Goal: Task Accomplishment & Management: Manage account settings

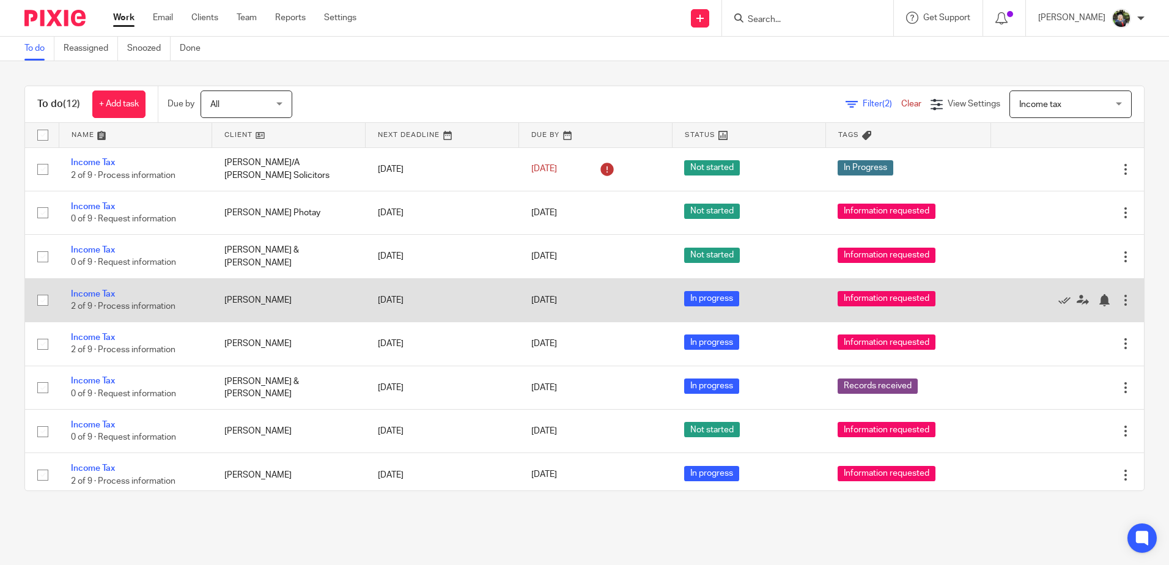
scroll to position [181, 0]
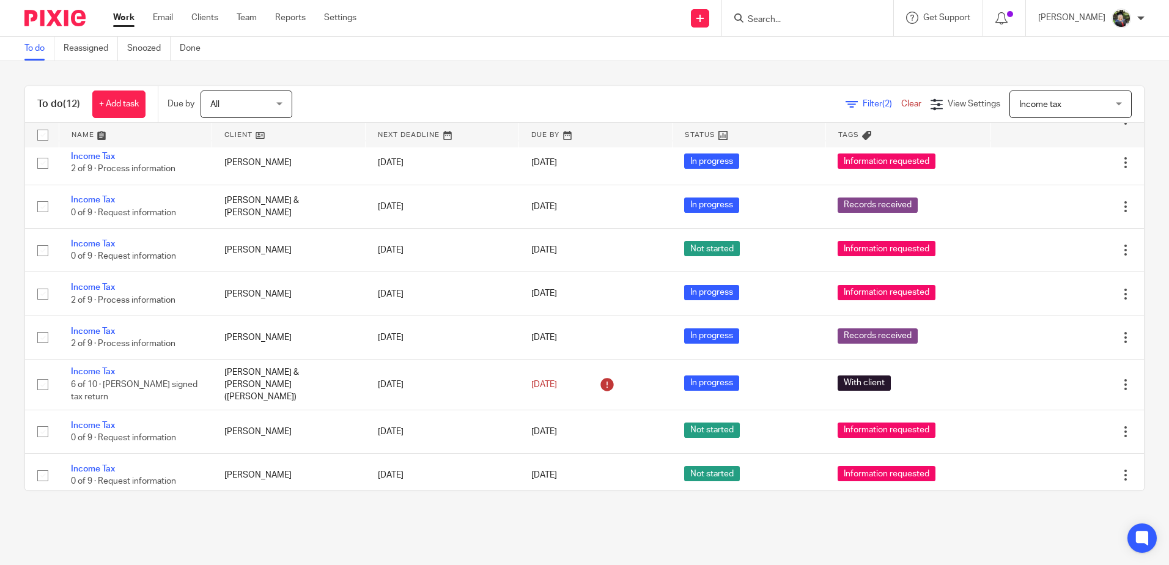
click at [803, 13] on form at bounding box center [812, 17] width 130 height 15
click at [789, 21] on input "Search" at bounding box center [802, 20] width 110 height 11
type input "i"
type input "lmn"
click at [802, 48] on link at bounding box center [847, 53] width 207 height 28
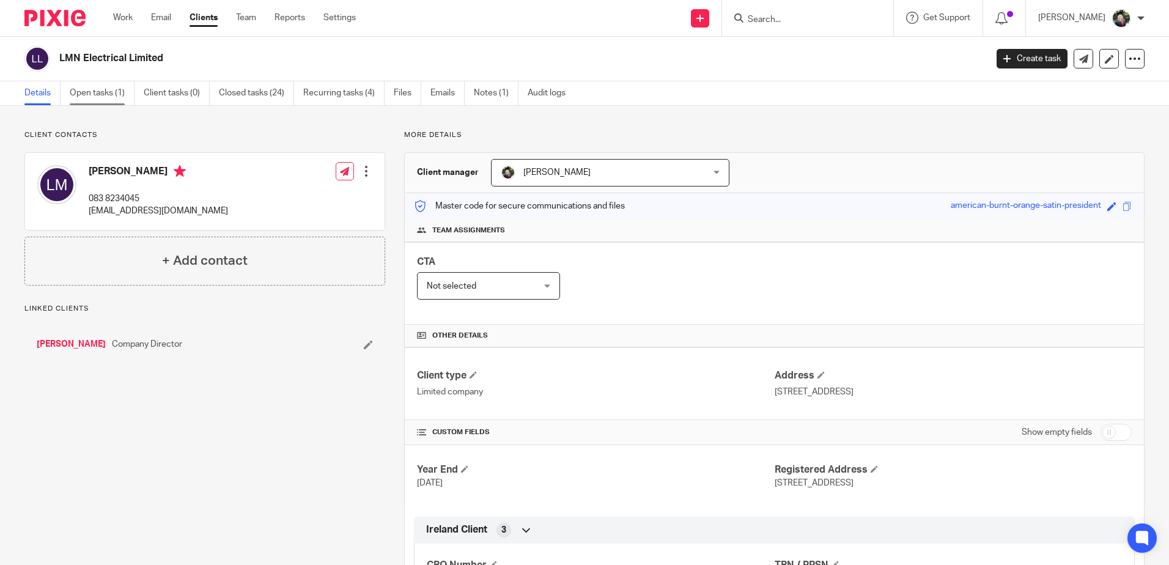
click at [121, 85] on link "Open tasks (1)" at bounding box center [102, 93] width 65 height 24
click at [98, 92] on link "Open tasks (1)" at bounding box center [102, 93] width 65 height 24
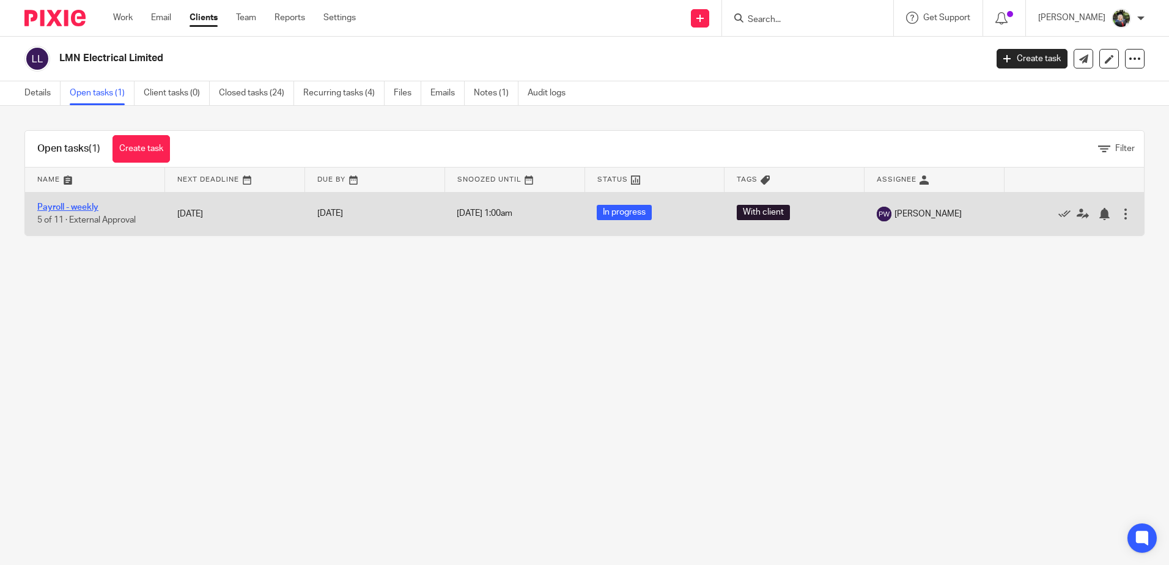
click at [69, 208] on link "Payroll - weekly" at bounding box center [67, 207] width 61 height 9
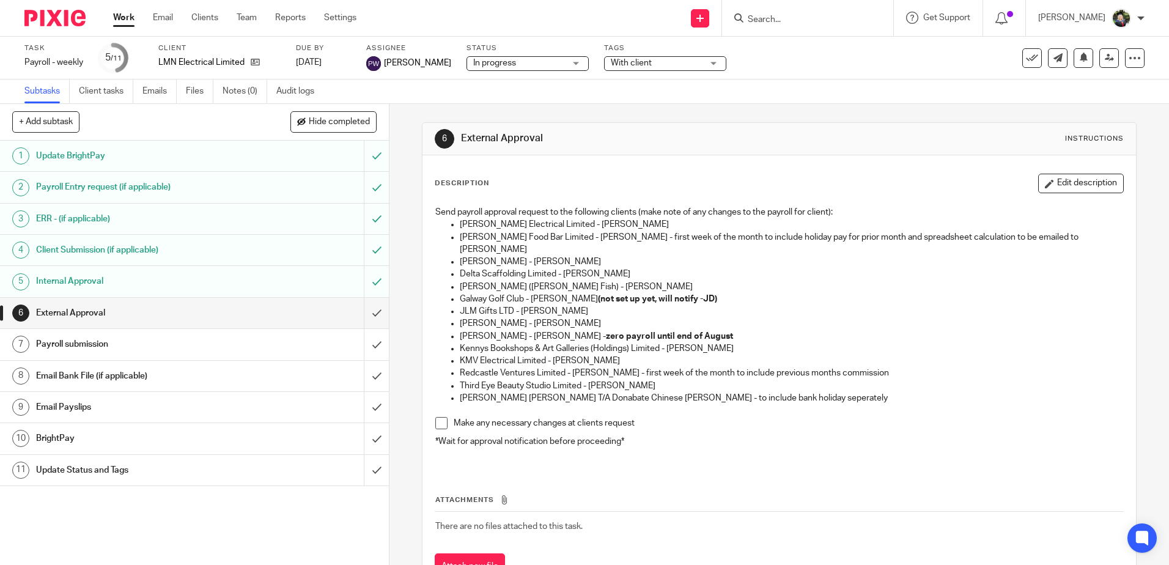
scroll to position [40, 0]
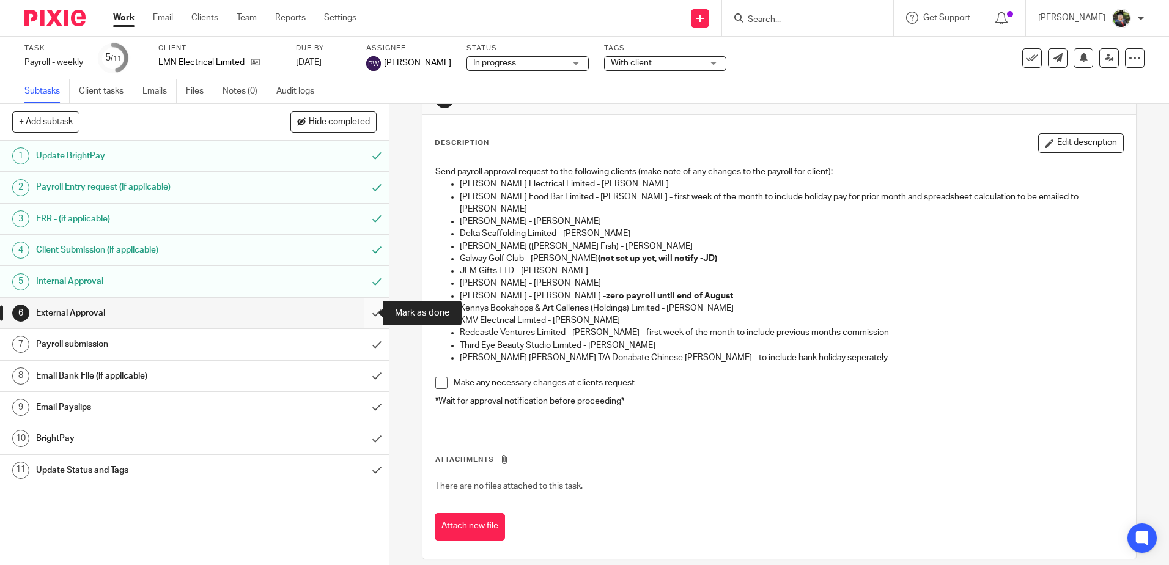
click at [367, 312] on input "submit" at bounding box center [194, 313] width 389 height 31
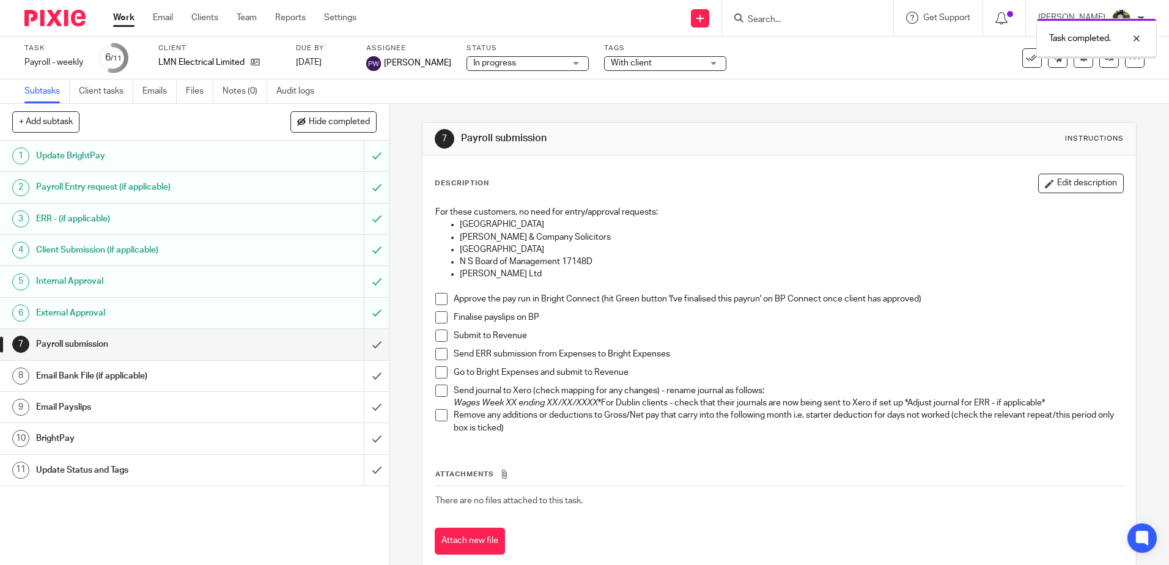
click at [515, 65] on span "In progress" at bounding box center [519, 63] width 92 height 13
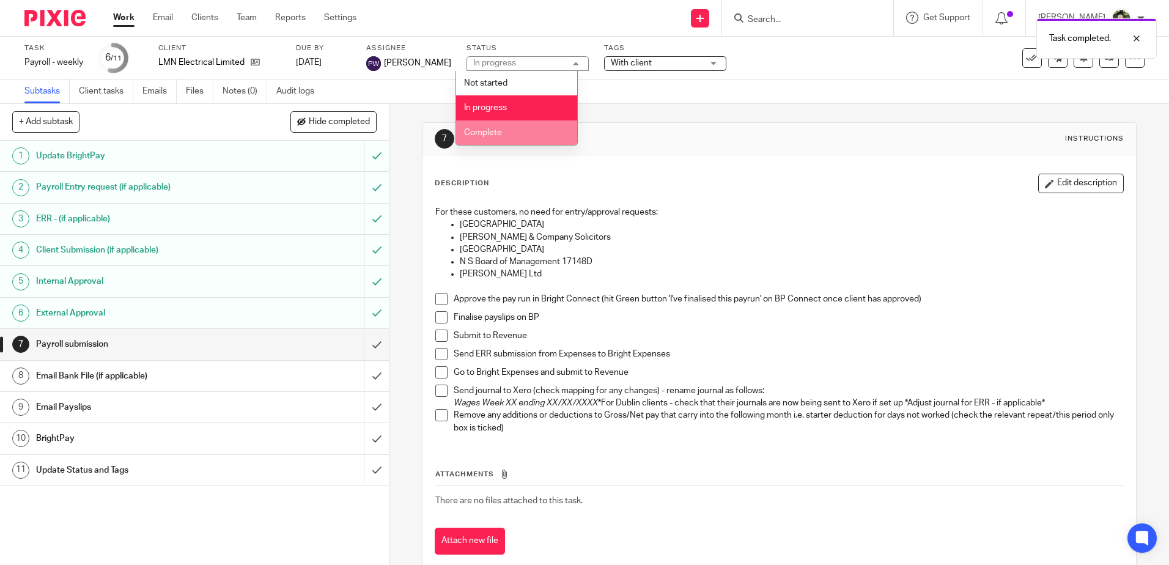
click at [509, 131] on li "Complete" at bounding box center [516, 132] width 121 height 25
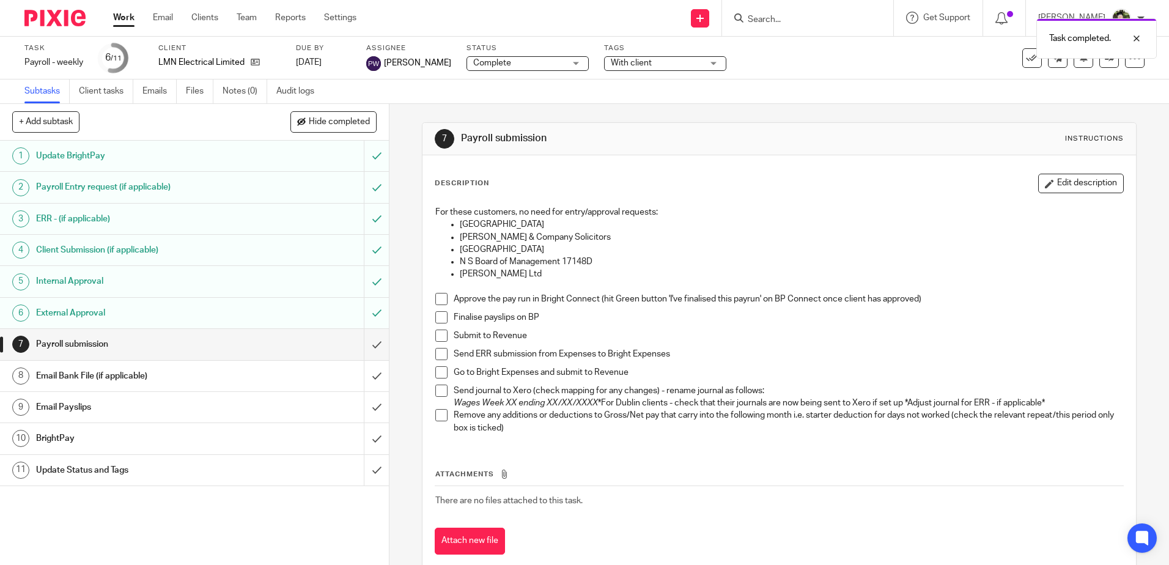
drag, startPoint x: 628, startPoint y: 63, endPoint x: 624, endPoint y: 81, distance: 18.1
click at [628, 62] on span "With client" at bounding box center [631, 63] width 41 height 9
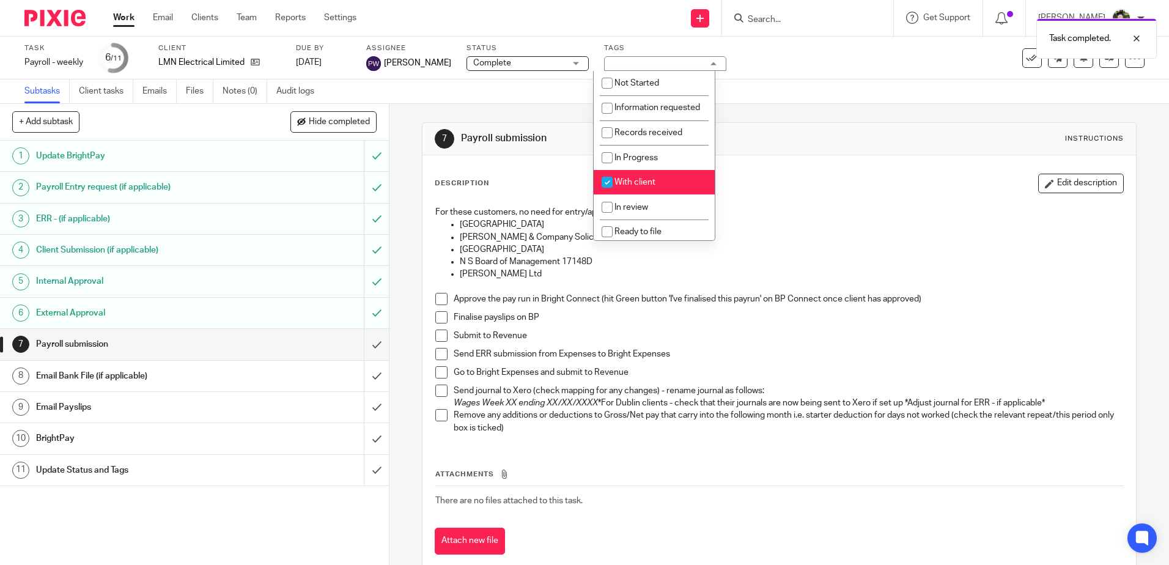
click at [640, 195] on li "With client" at bounding box center [654, 182] width 121 height 25
checkbox input "false"
click at [641, 200] on span "Return filed" at bounding box center [636, 202] width 45 height 9
checkbox input "true"
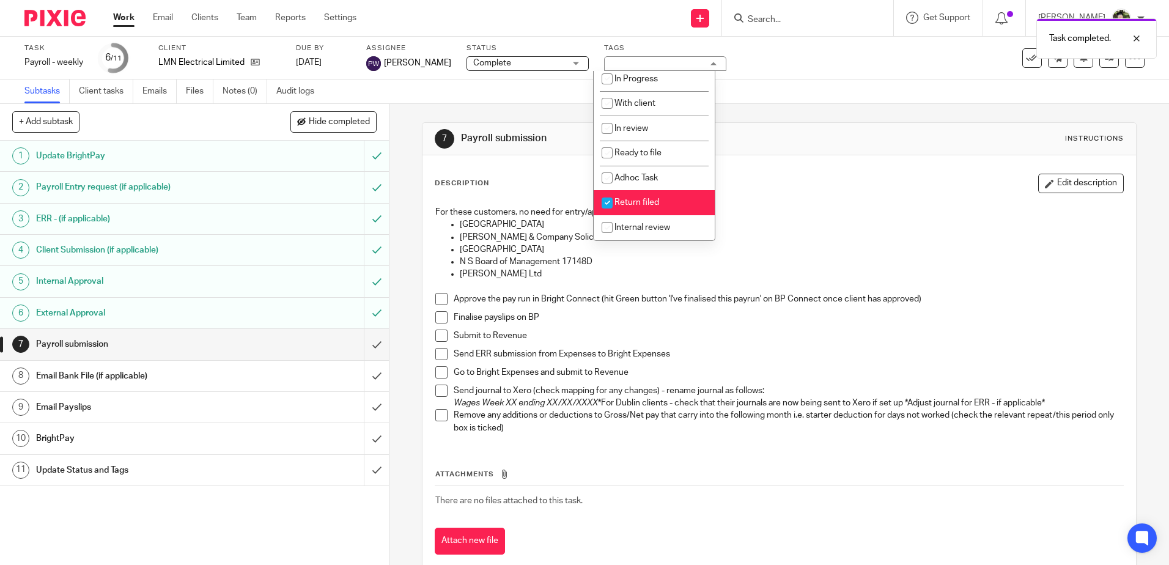
click at [825, 178] on div "Description Edit description" at bounding box center [779, 184] width 688 height 20
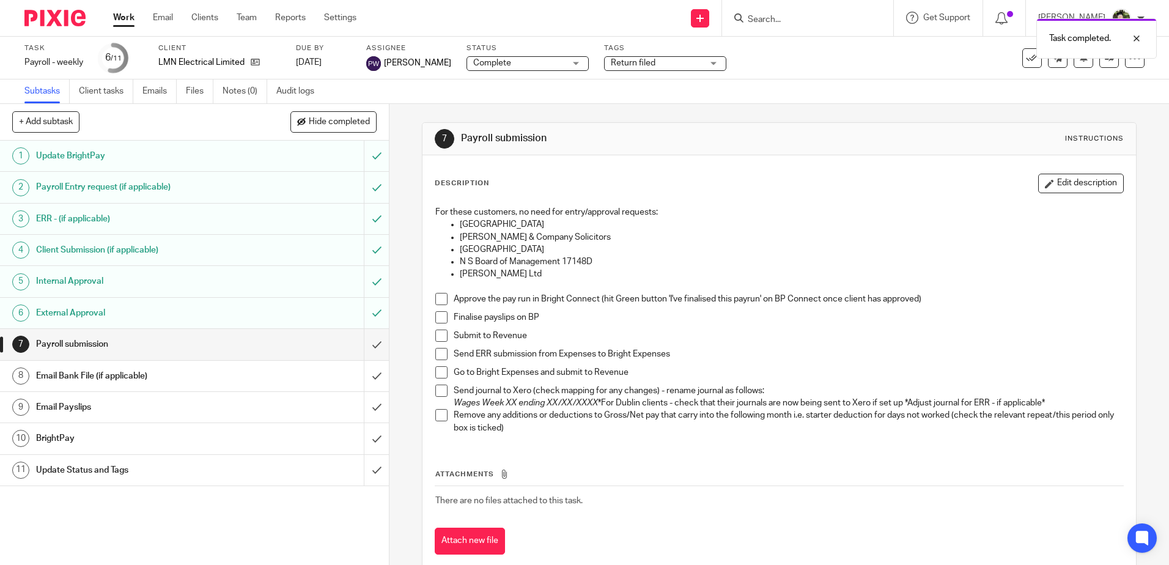
click at [439, 318] on span at bounding box center [441, 317] width 12 height 12
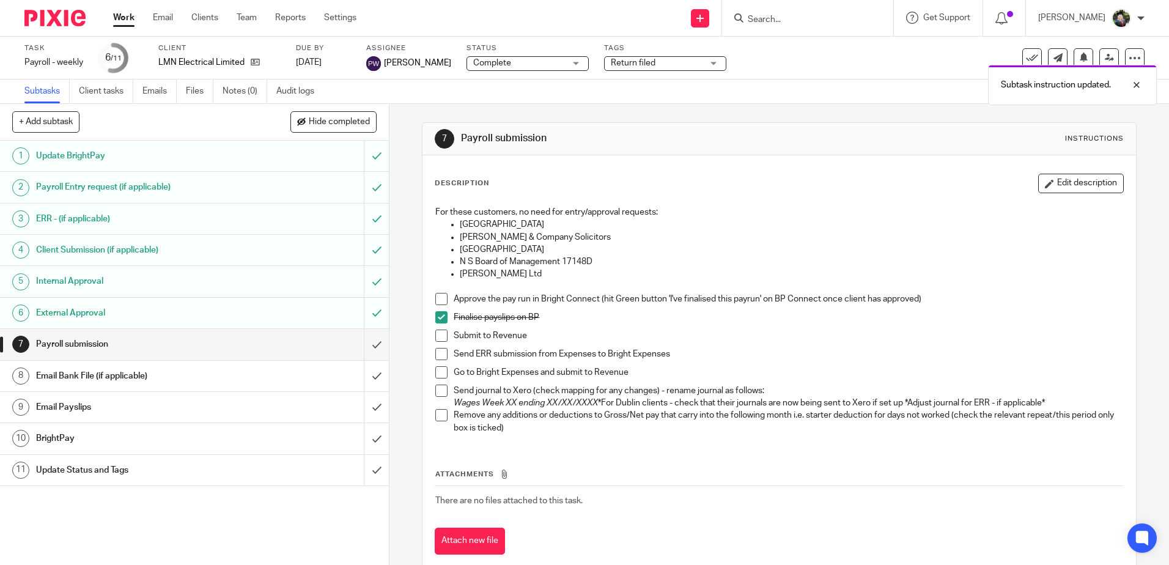
click at [437, 300] on span at bounding box center [441, 299] width 12 height 12
click at [443, 339] on span at bounding box center [441, 336] width 12 height 12
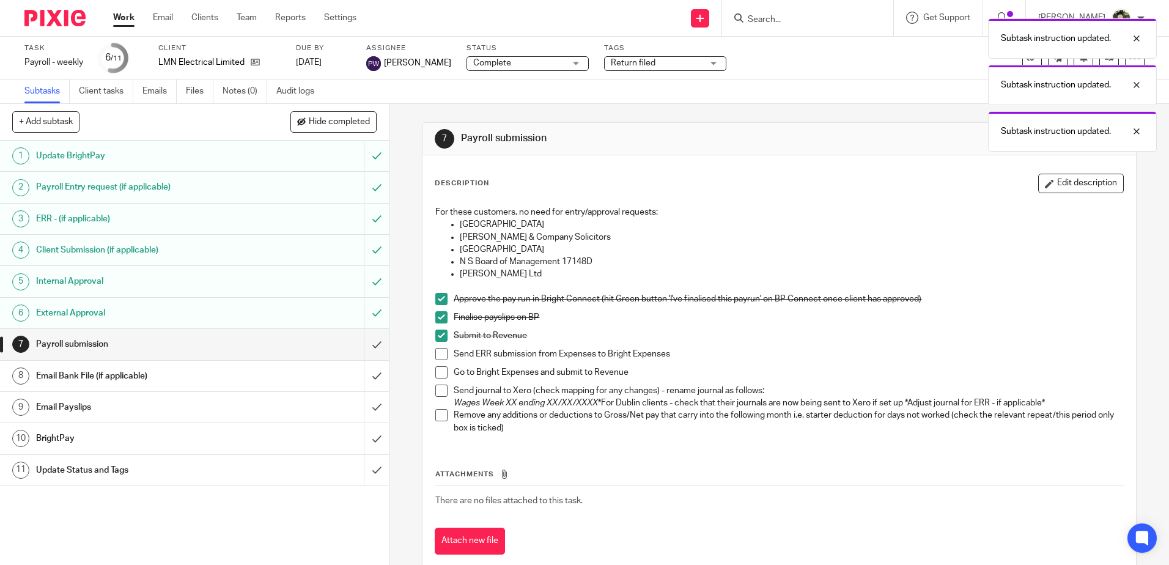
drag, startPoint x: 436, startPoint y: 355, endPoint x: 441, endPoint y: 363, distance: 9.3
click at [437, 356] on span at bounding box center [441, 354] width 12 height 12
click at [441, 368] on span at bounding box center [441, 372] width 12 height 12
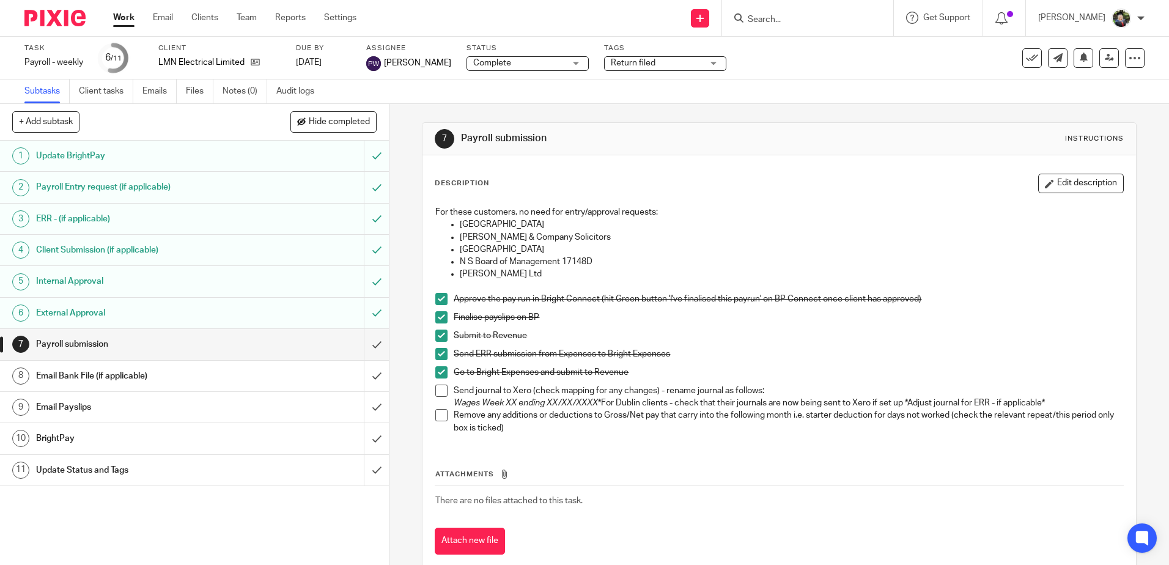
click at [437, 391] on span at bounding box center [441, 391] width 12 height 12
click at [356, 346] on input "submit" at bounding box center [194, 344] width 389 height 31
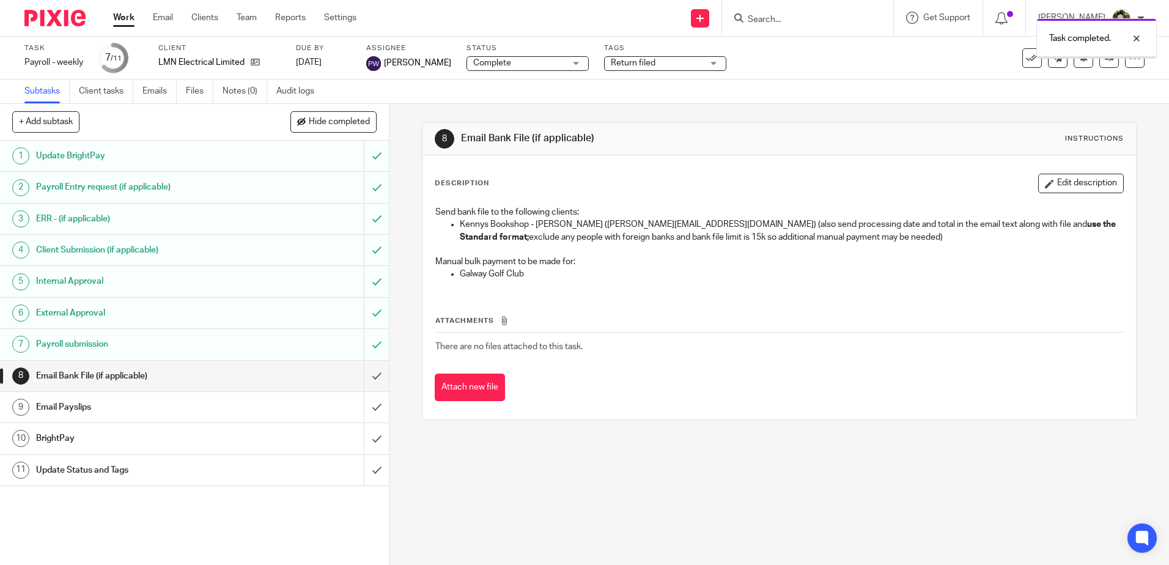
click at [358, 374] on input "submit" at bounding box center [194, 376] width 389 height 31
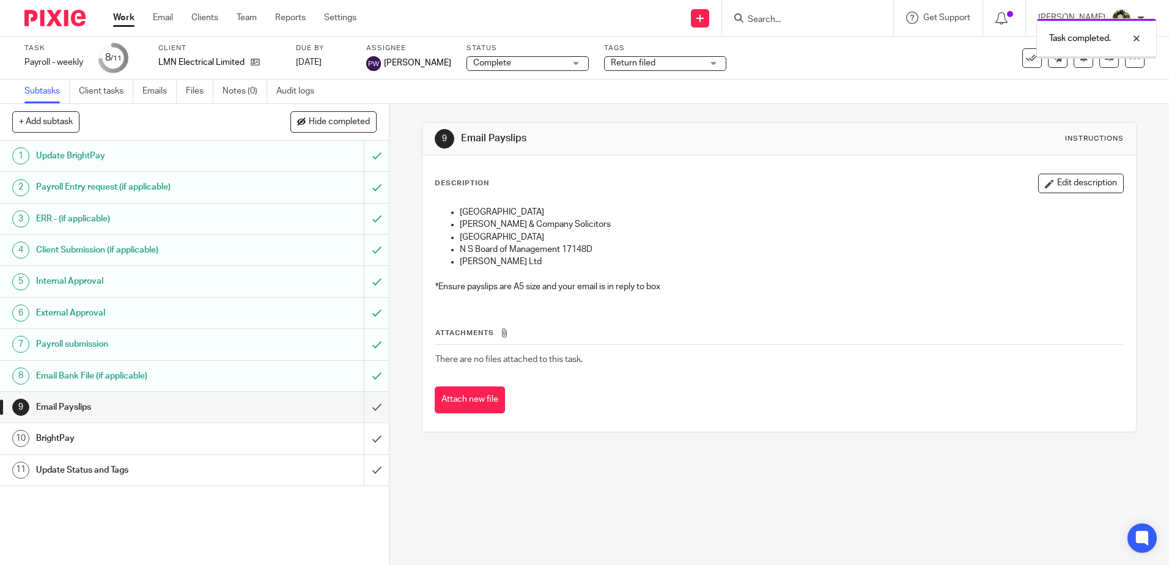
click at [372, 405] on input "submit" at bounding box center [194, 407] width 389 height 31
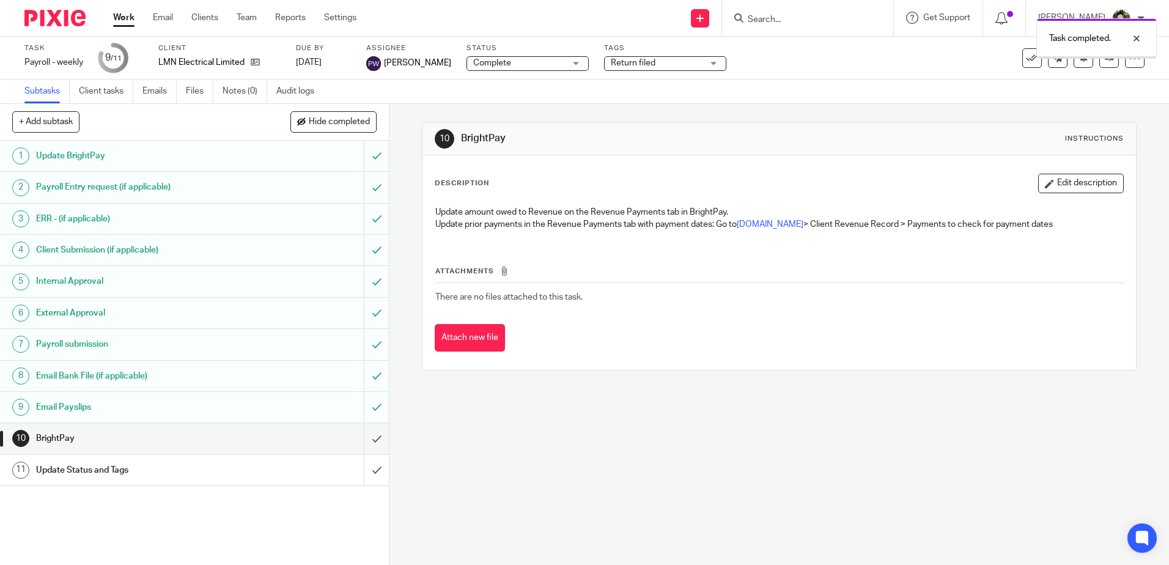
click at [368, 441] on input "submit" at bounding box center [194, 438] width 389 height 31
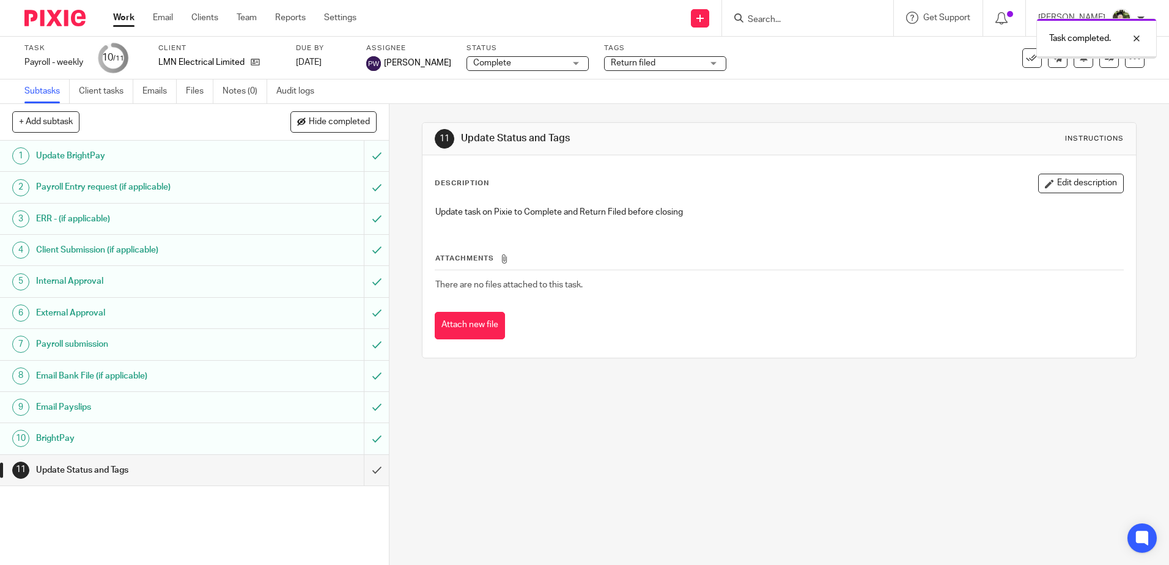
click at [362, 471] on input "submit" at bounding box center [194, 470] width 389 height 31
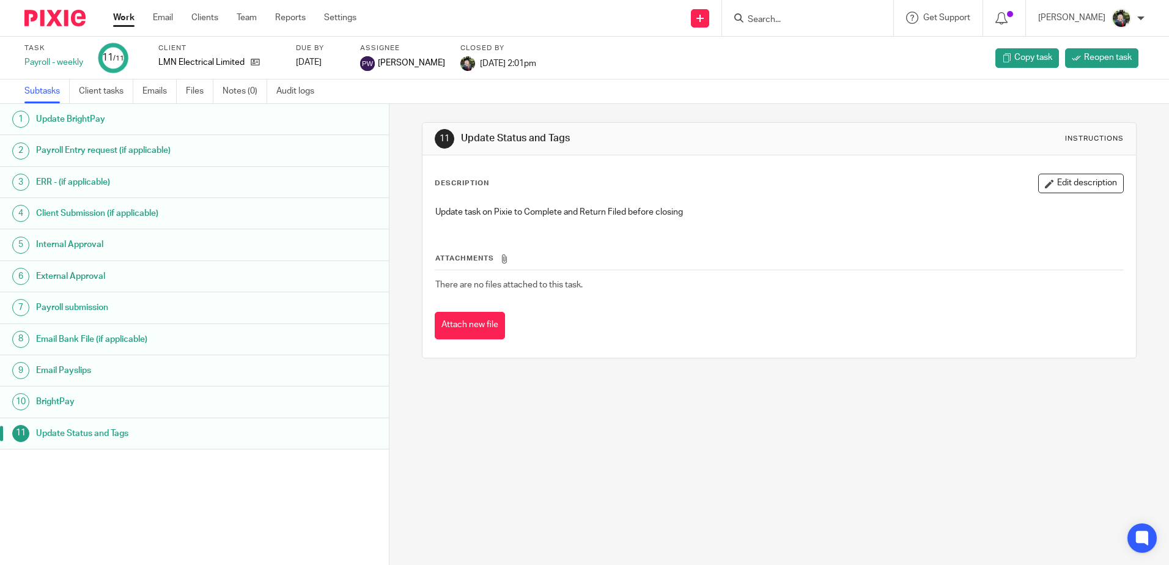
drag, startPoint x: 704, startPoint y: 334, endPoint x: 699, endPoint y: 327, distance: 8.3
click at [703, 333] on div "Attach new file" at bounding box center [779, 326] width 688 height 28
click at [254, 15] on link "Team" at bounding box center [247, 18] width 20 height 12
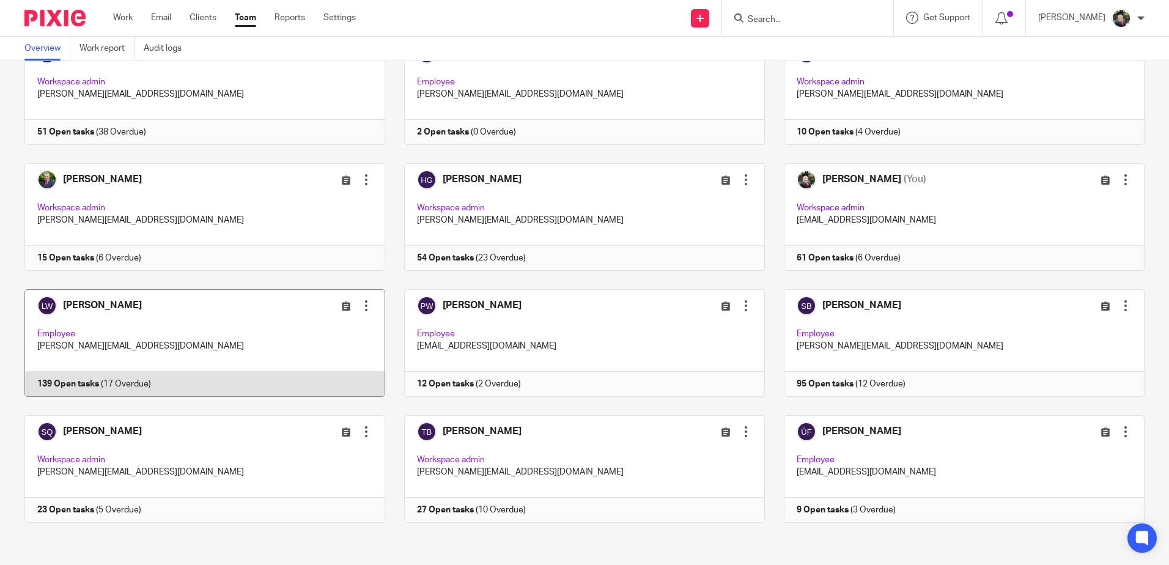
scroll to position [95, 0]
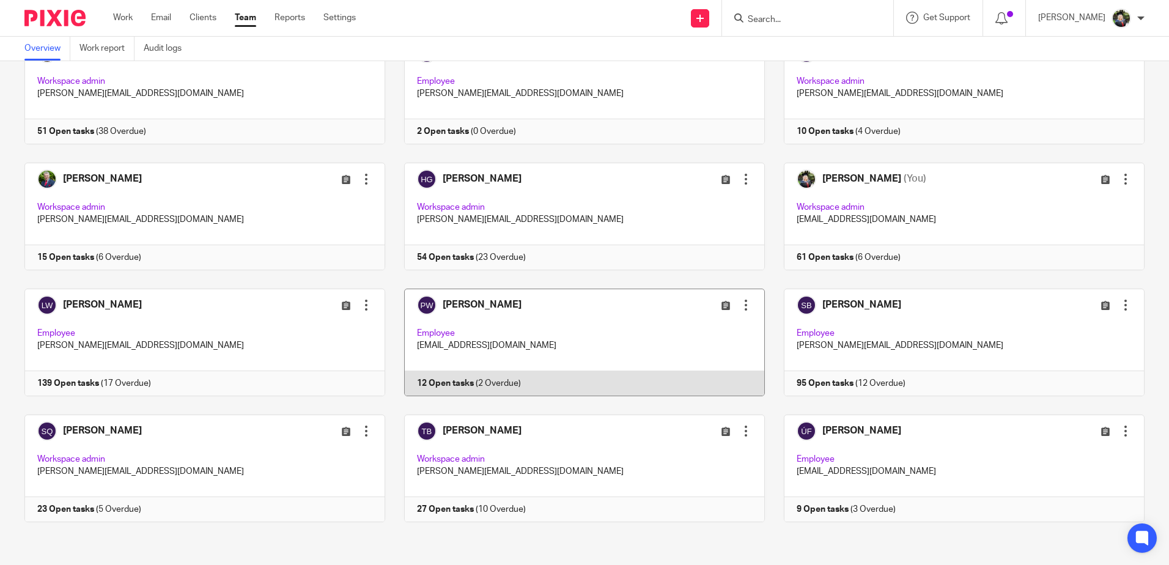
click at [560, 345] on link at bounding box center [575, 343] width 380 height 108
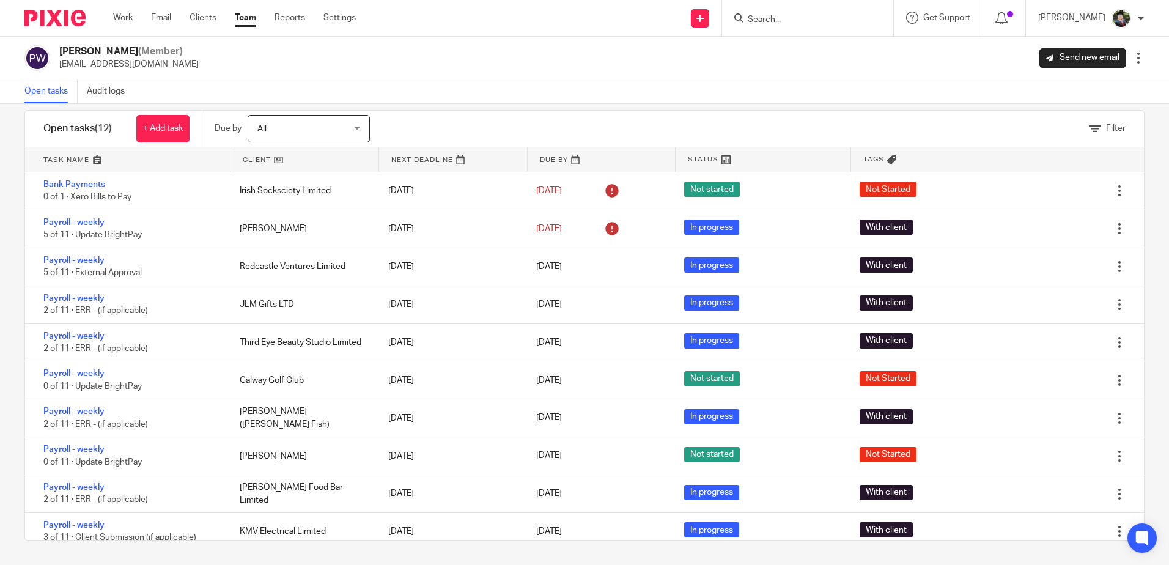
drag, startPoint x: 128, startPoint y: 12, endPoint x: 520, endPoint y: 20, distance: 391.4
click at [128, 13] on link "Work" at bounding box center [123, 18] width 20 height 12
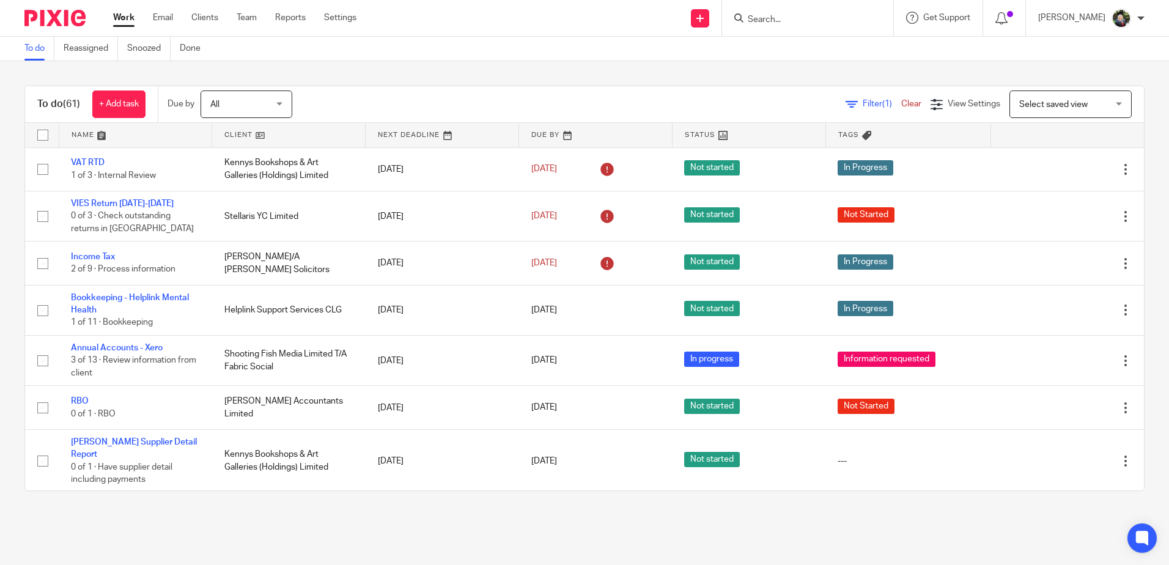
drag, startPoint x: 1079, startPoint y: 109, endPoint x: 1053, endPoint y: 177, distance: 72.0
click at [1079, 110] on span "Select saved view" at bounding box center [1063, 104] width 89 height 26
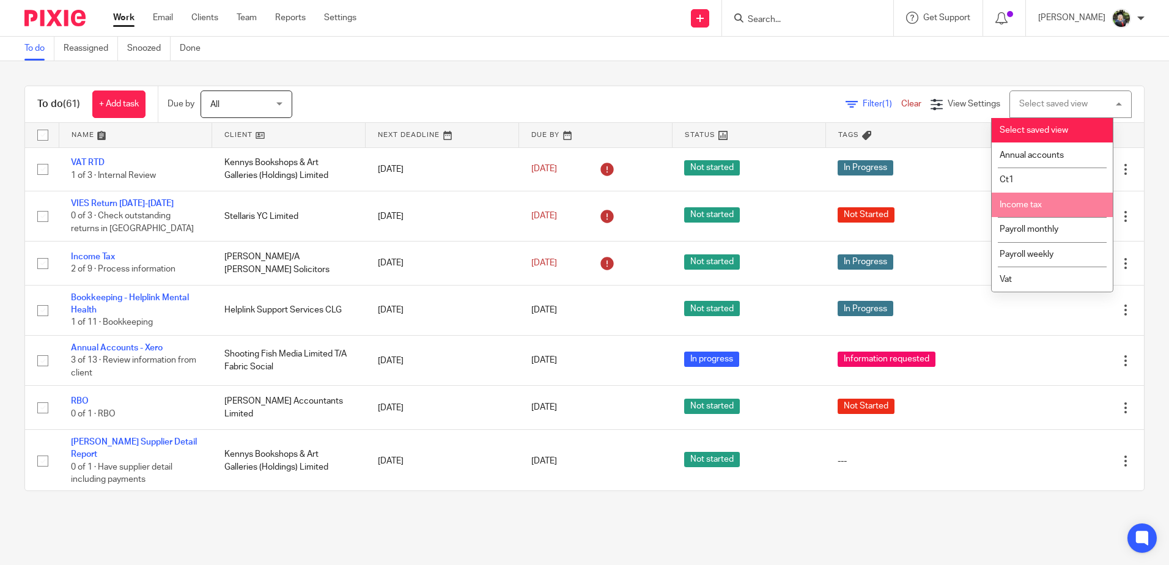
click at [1045, 203] on li "Income tax" at bounding box center [1052, 205] width 121 height 25
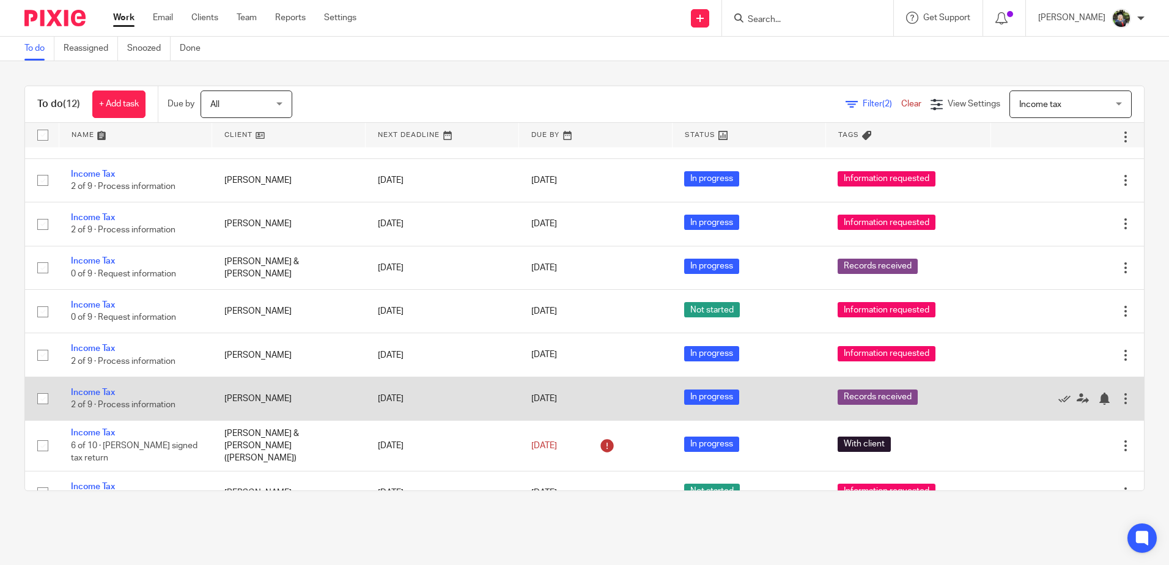
scroll to position [59, 0]
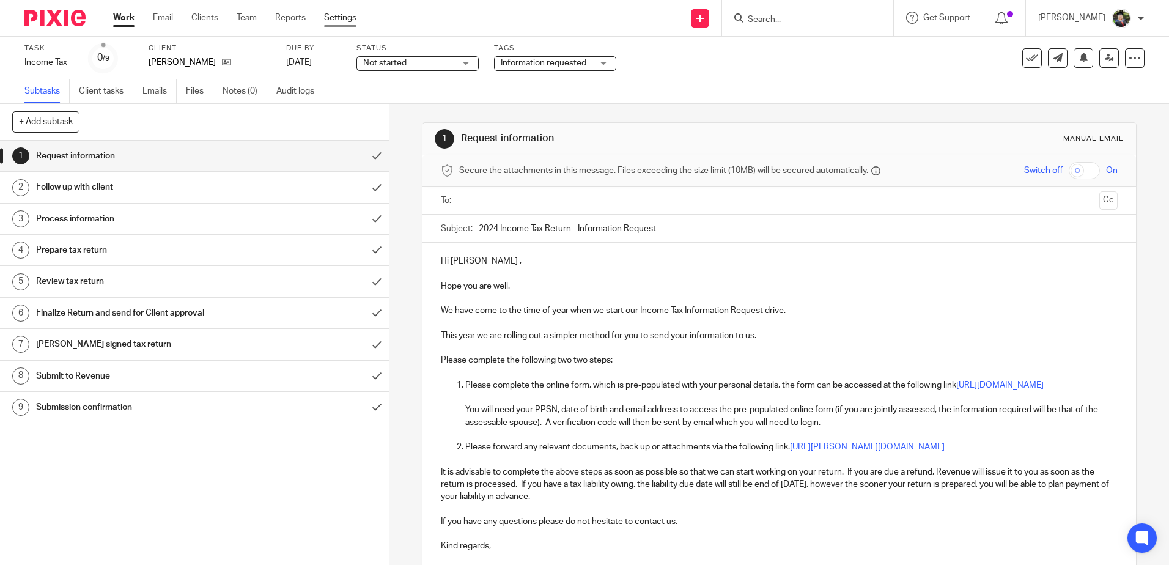
click at [342, 15] on link "Settings" at bounding box center [340, 18] width 32 height 12
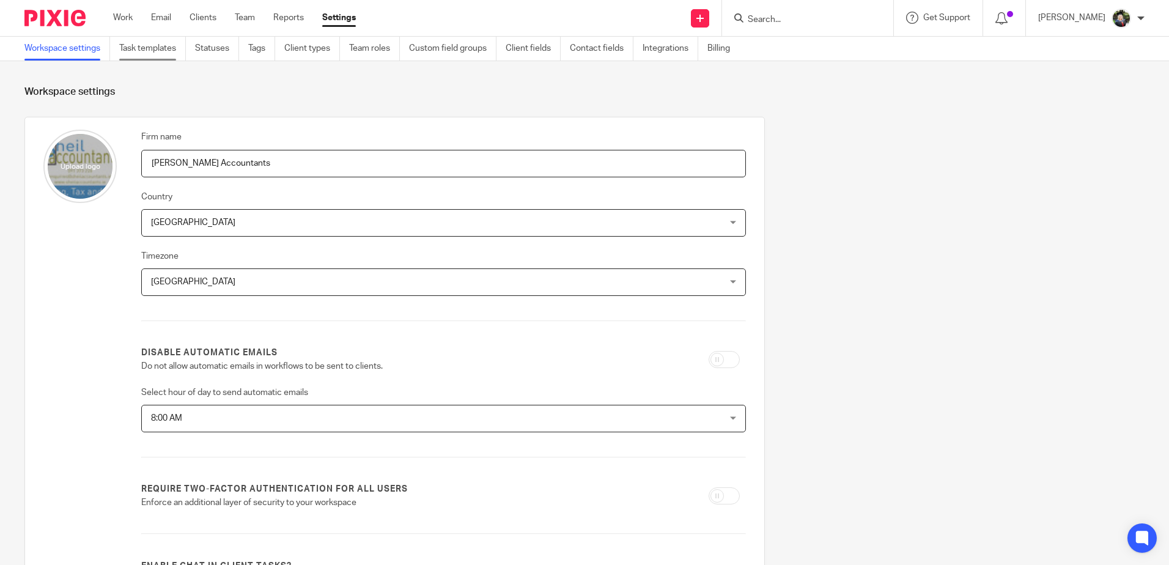
click at [180, 53] on link "Task templates" at bounding box center [152, 49] width 67 height 24
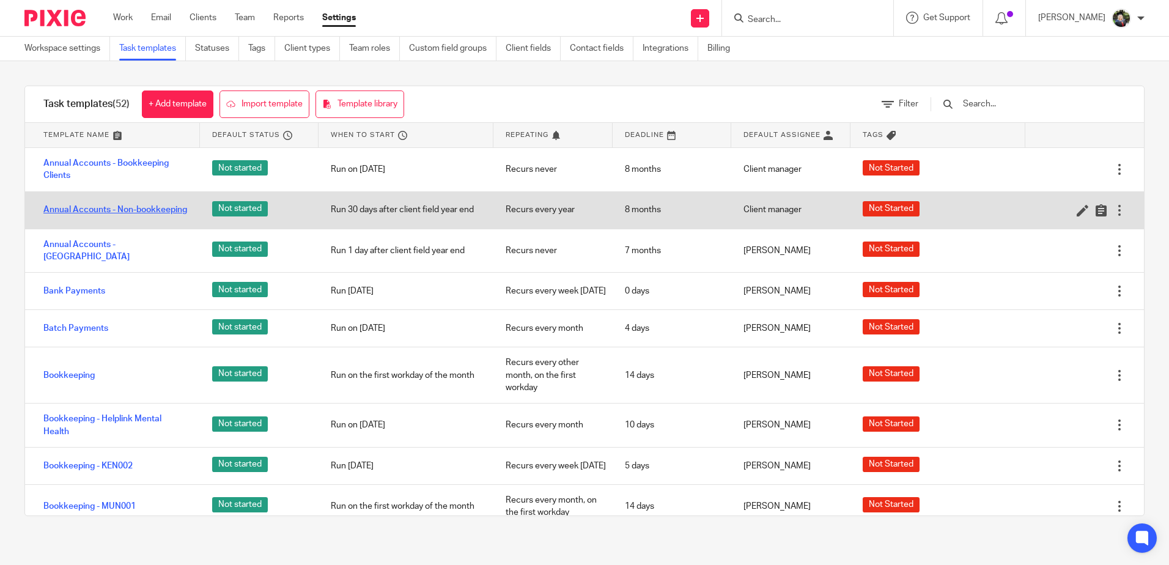
click at [58, 208] on link "Annual Accounts - Non-bookkeeping" at bounding box center [115, 210] width 144 height 12
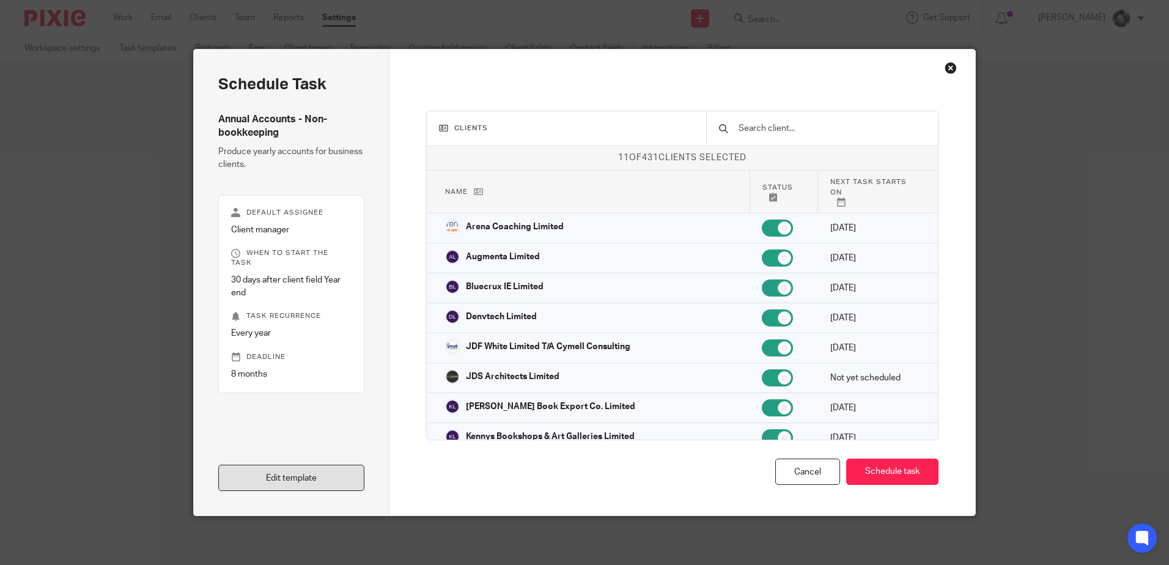
scroll to position [306, 0]
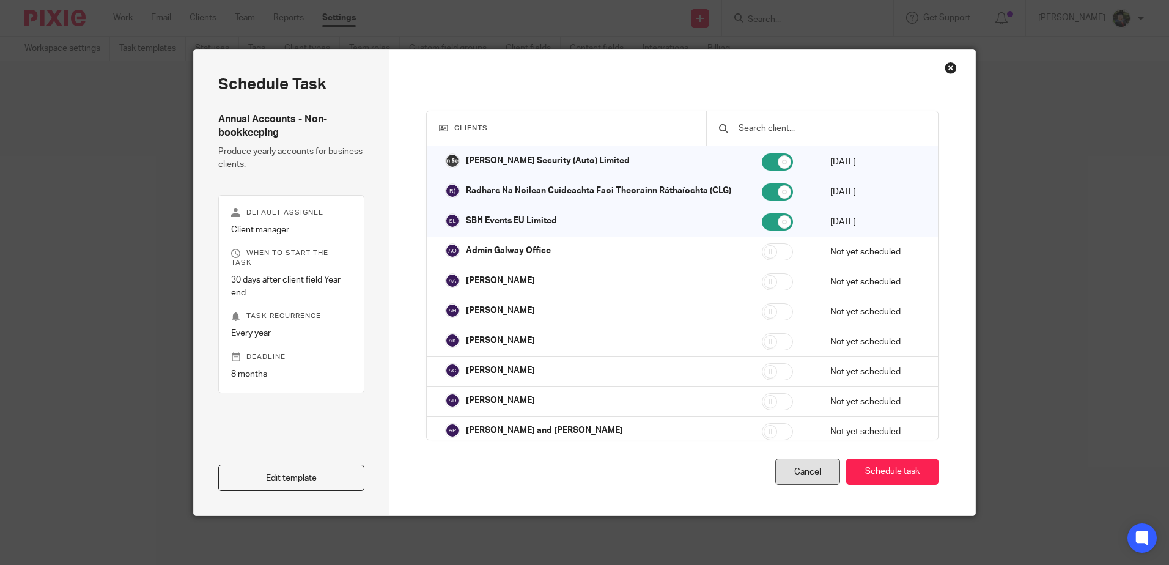
click at [807, 466] on div "Cancel" at bounding box center [807, 472] width 65 height 26
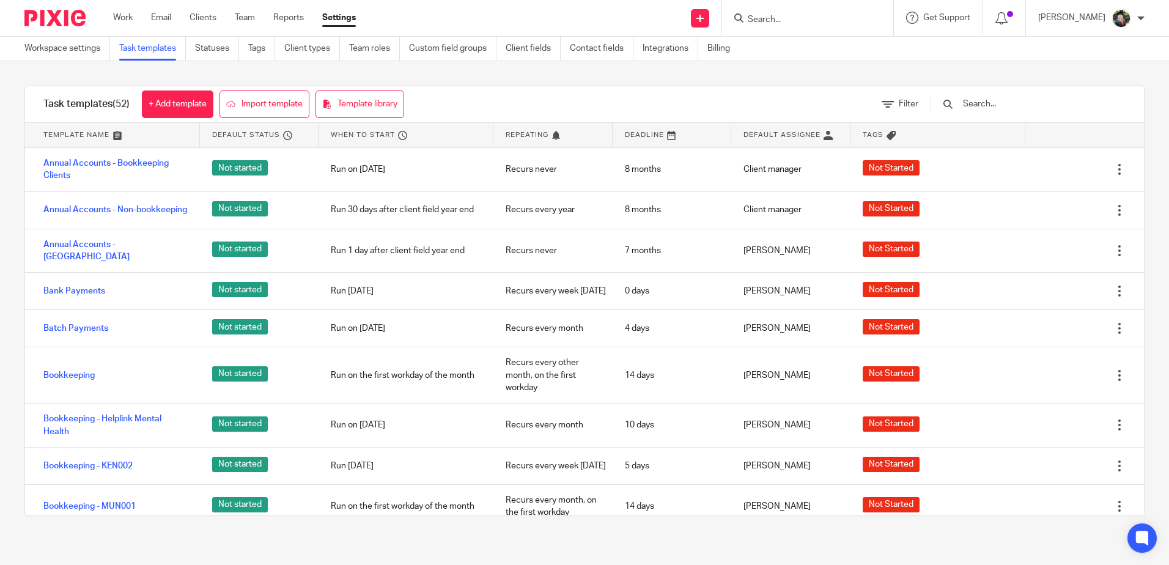
click at [501, 87] on div "Task templates (52) + Add template Import template Template library Filter" at bounding box center [584, 104] width 1119 height 37
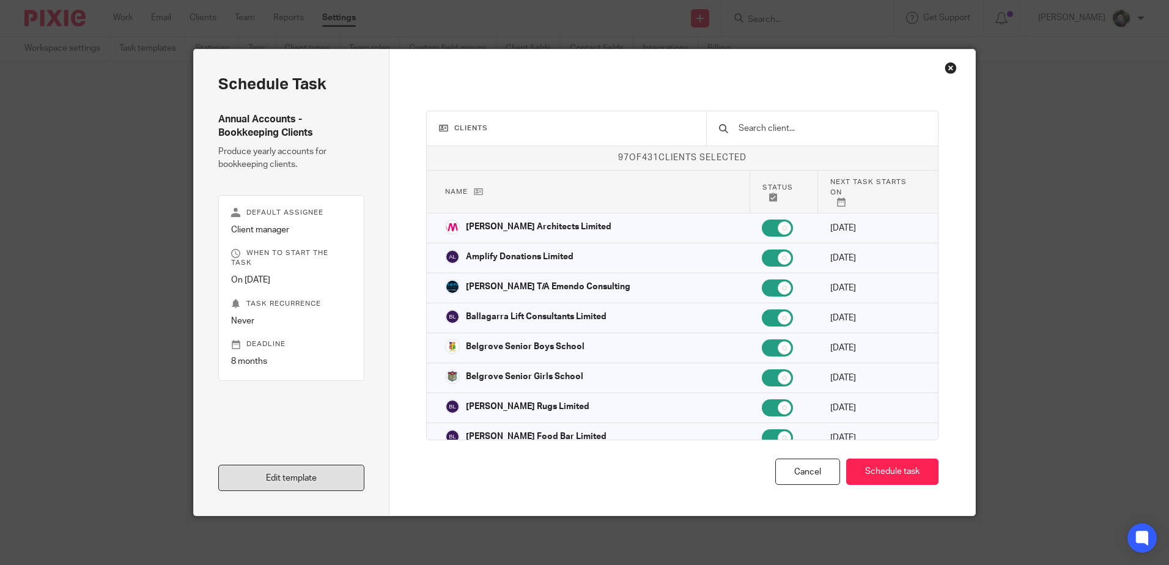
scroll to position [122, 0]
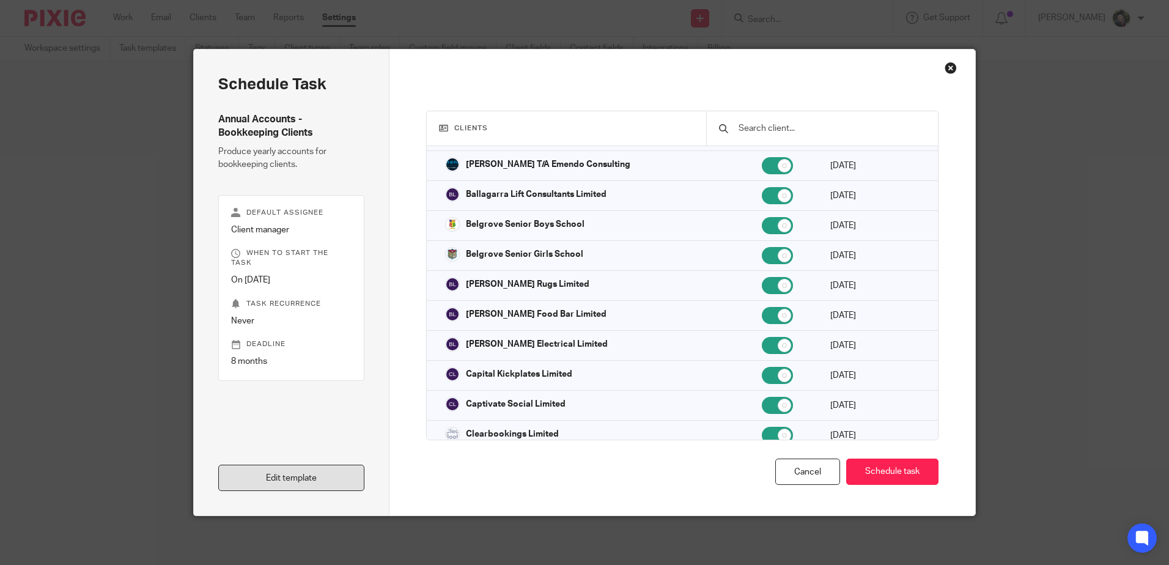
click at [290, 484] on link "Edit template" at bounding box center [291, 478] width 146 height 26
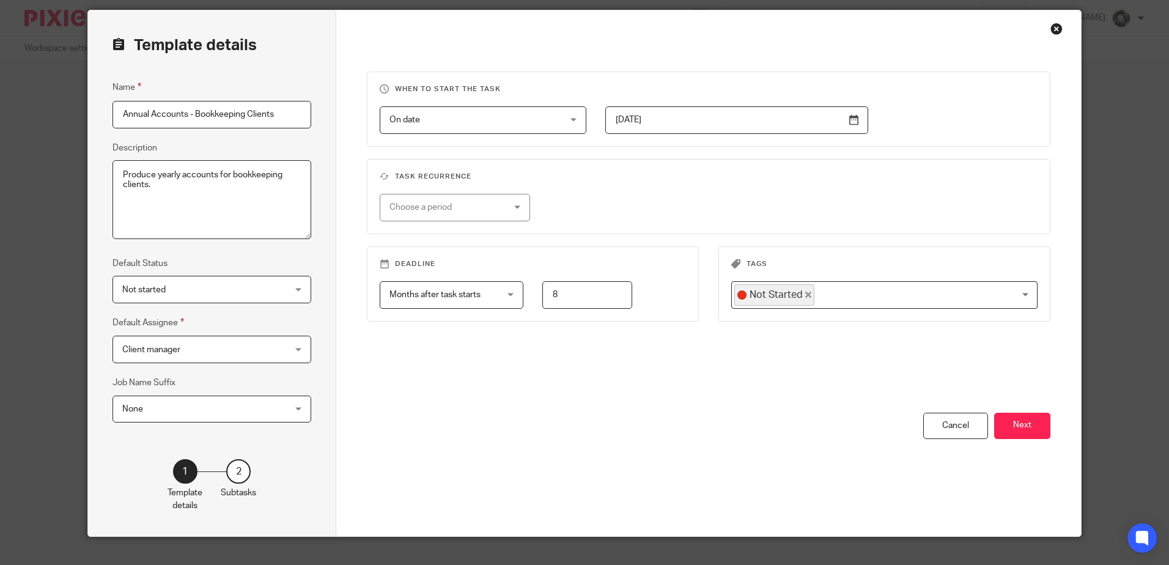
scroll to position [60, 0]
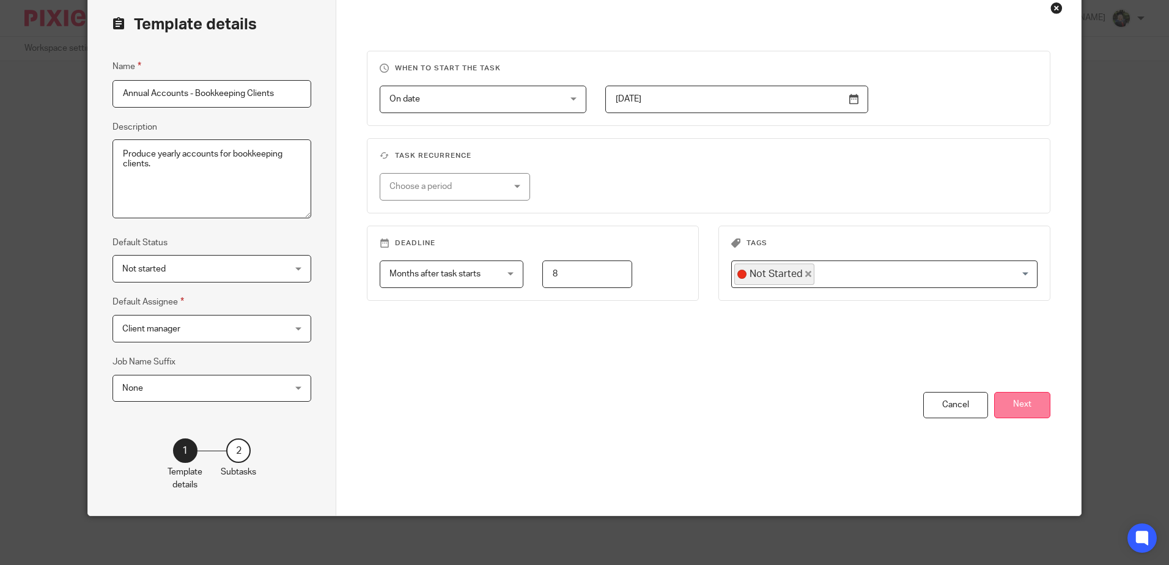
click at [1016, 403] on button "Next" at bounding box center [1022, 405] width 56 height 26
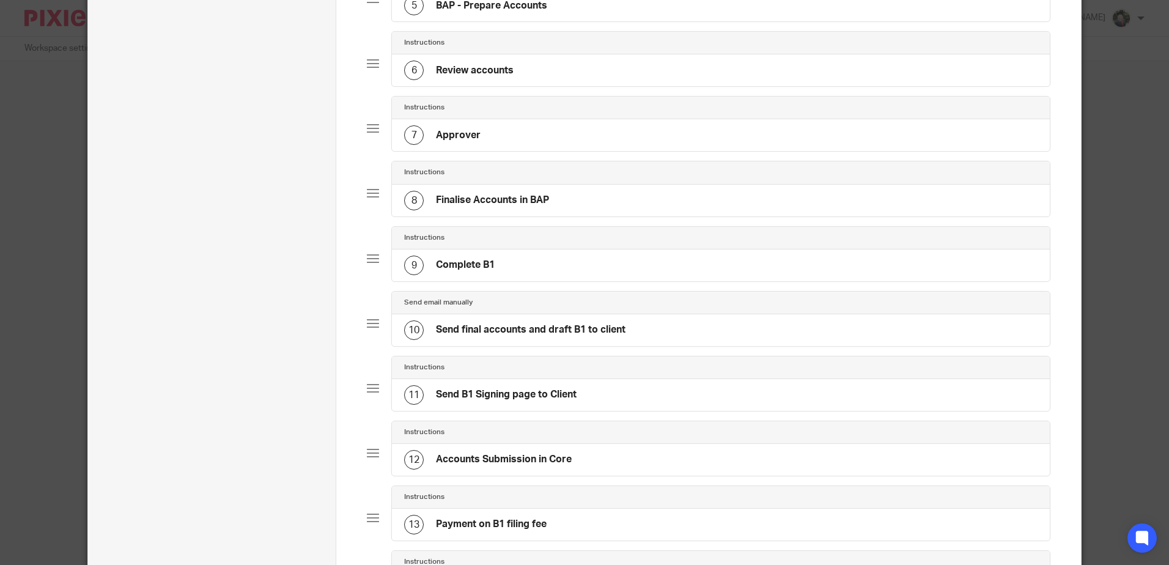
scroll to position [641, 0]
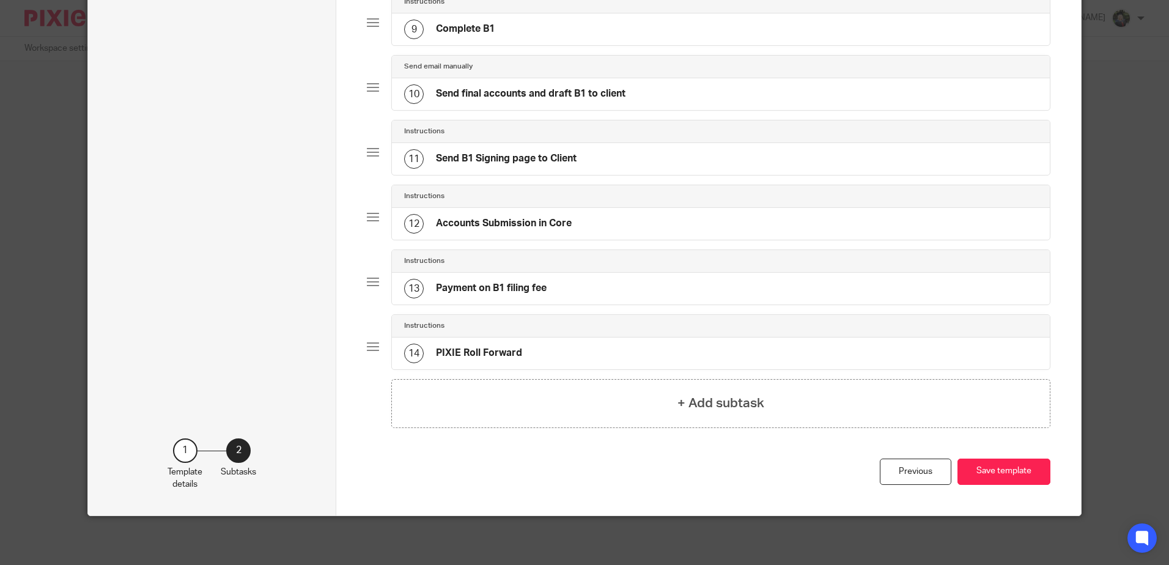
click at [517, 356] on h4 "PIXIE Roll Forward" at bounding box center [479, 353] width 86 height 13
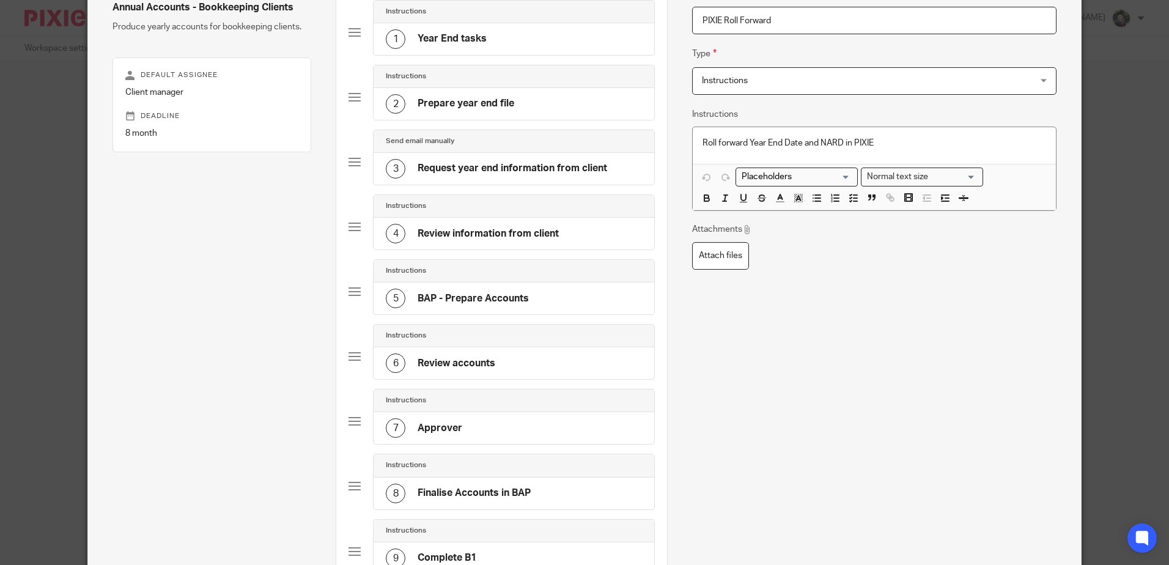
scroll to position [0, 0]
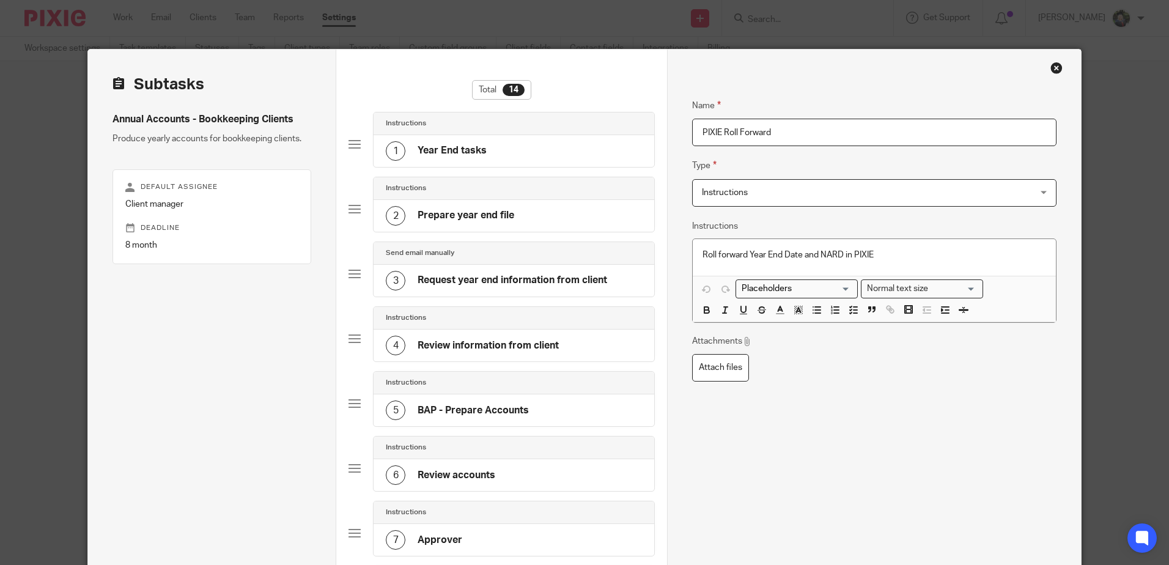
click at [760, 254] on p "Roll forward Year End Date and NARD in PIXIE" at bounding box center [873, 255] width 343 height 12
copy p "Roll forward Year End Date and NARD in PIXIE"
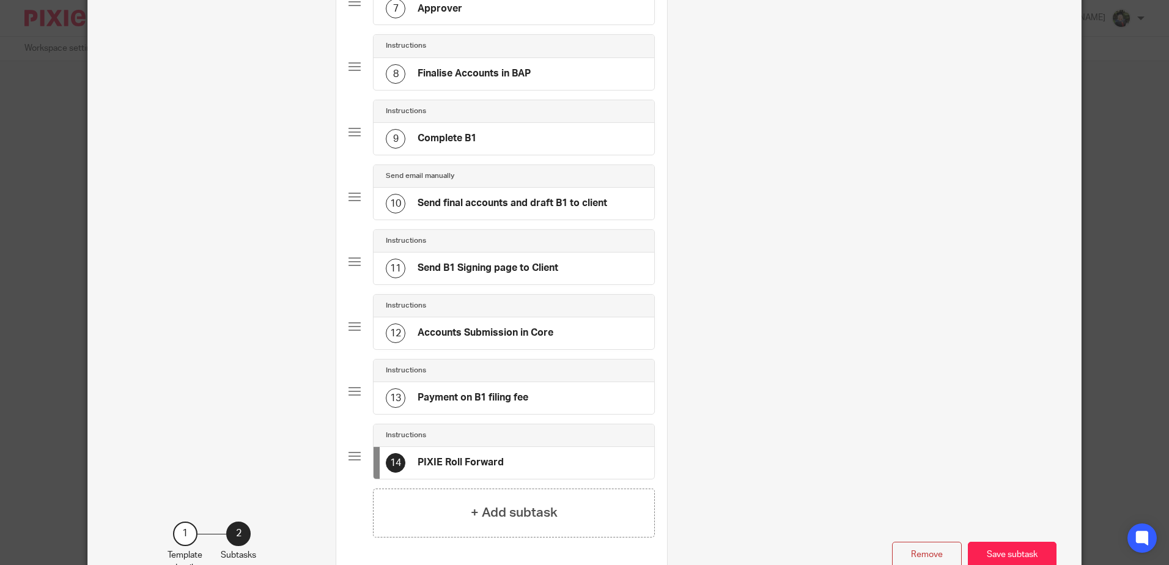
scroll to position [614, 0]
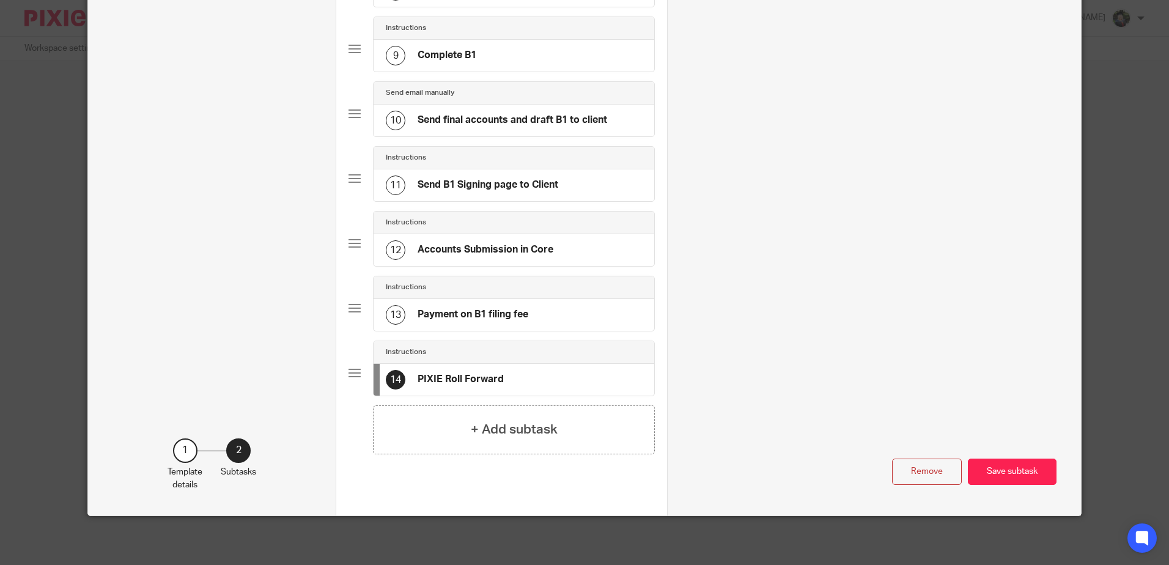
click at [444, 315] on h4 "Payment on B1 filing fee" at bounding box center [473, 314] width 111 height 13
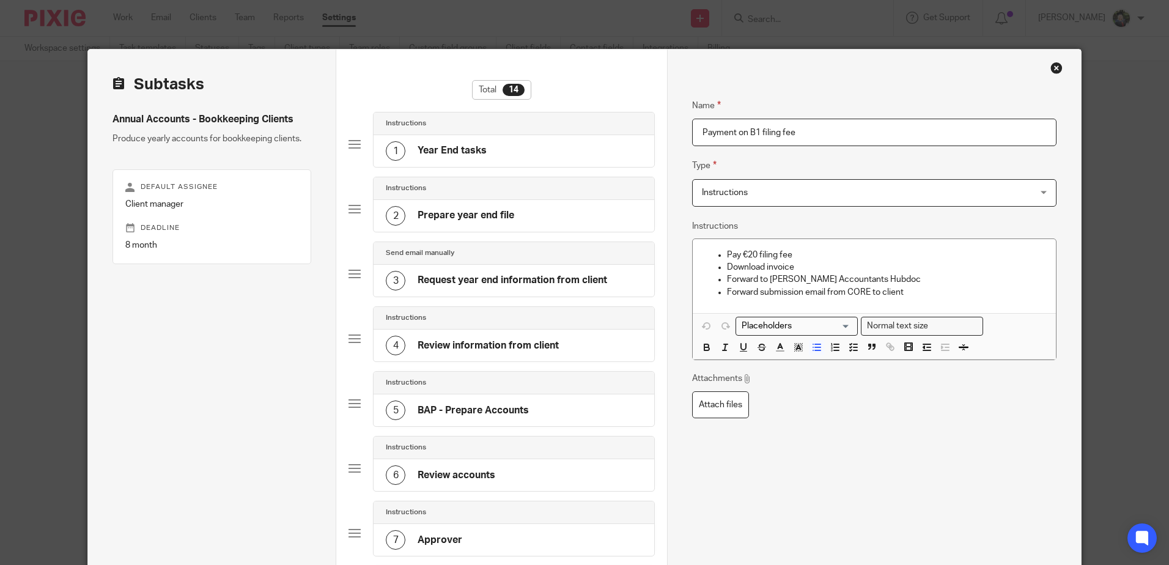
click at [463, 254] on div "Send email manually" at bounding box center [514, 253] width 256 height 10
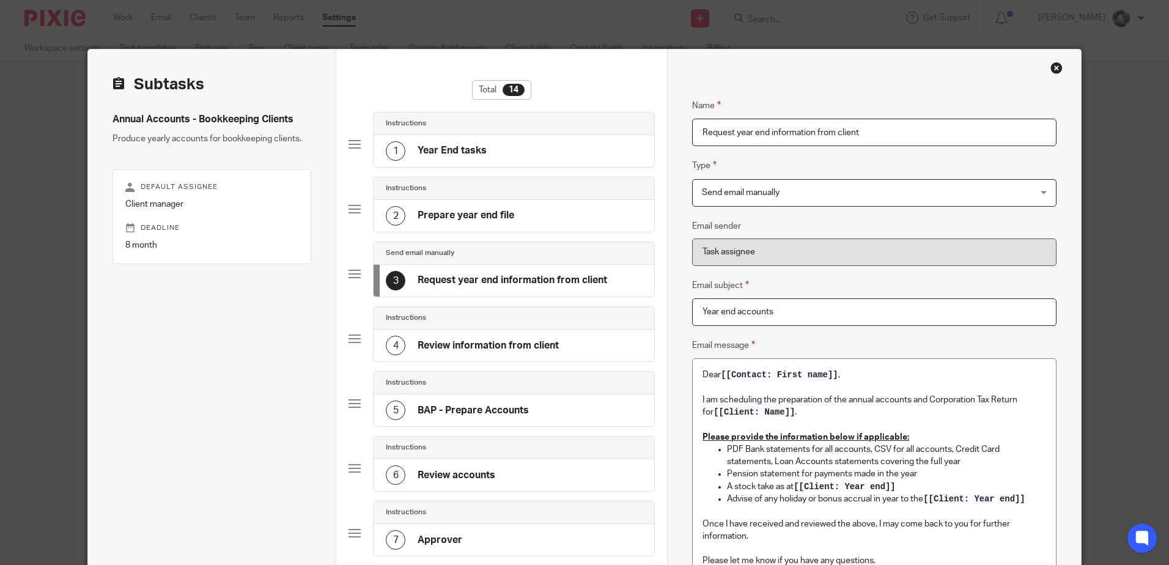
drag, startPoint x: 471, startPoint y: 345, endPoint x: 520, endPoint y: 353, distance: 50.2
click at [474, 345] on h4 "Review information from client" at bounding box center [488, 345] width 141 height 13
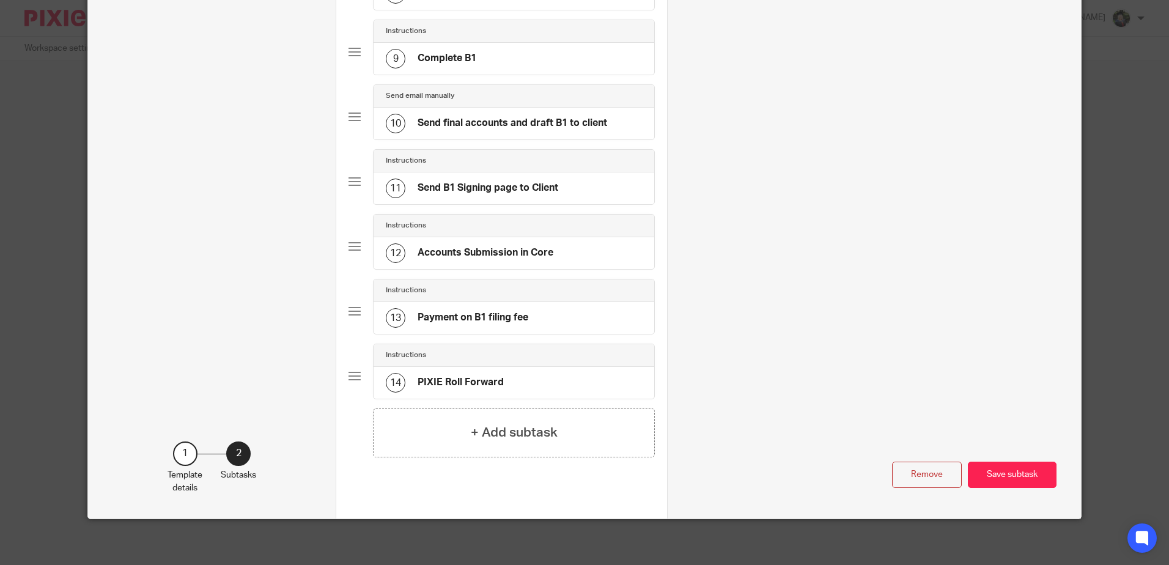
scroll to position [614, 0]
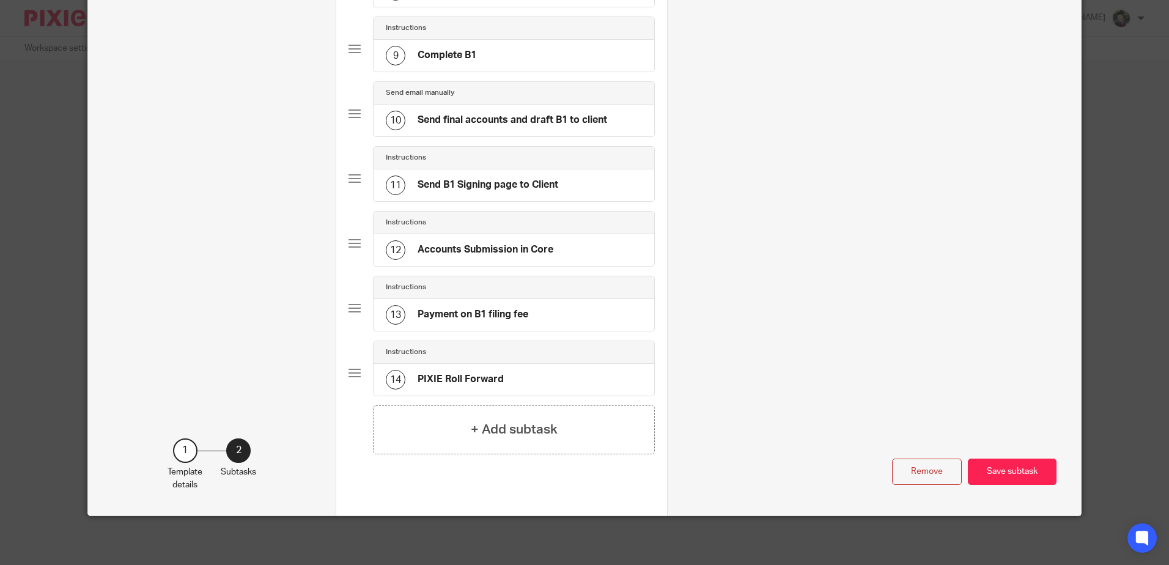
click at [515, 368] on div "14 PIXIE Roll Forward" at bounding box center [514, 380] width 281 height 32
drag, startPoint x: 1038, startPoint y: 475, endPoint x: 1036, endPoint y: 469, distance: 6.2
click at [1036, 474] on button "Save subtask" at bounding box center [1012, 472] width 89 height 26
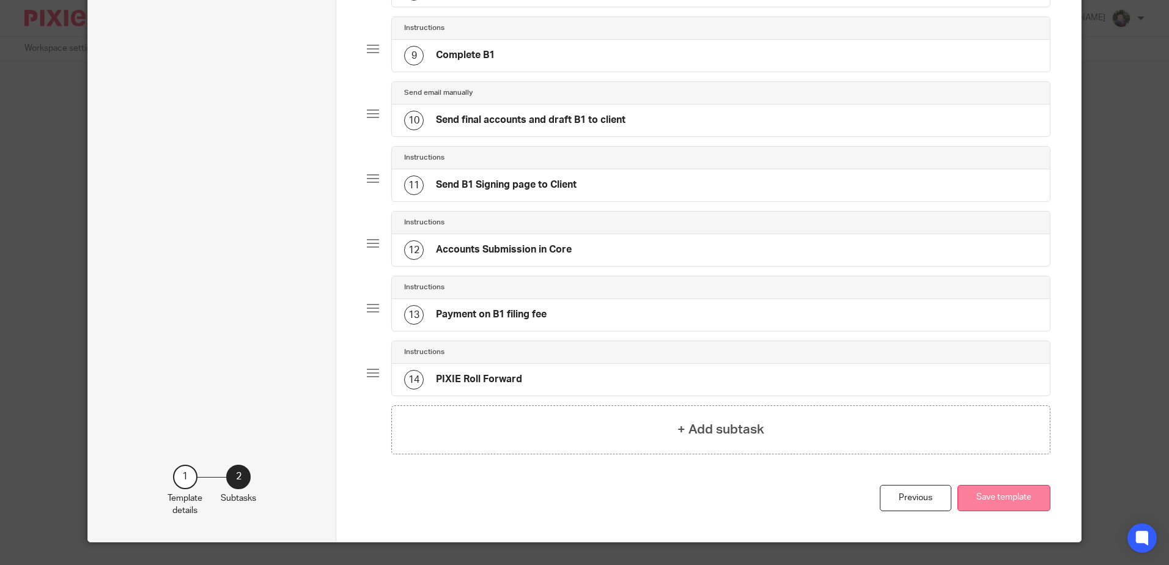
click at [999, 496] on button "Save template" at bounding box center [1003, 498] width 93 height 26
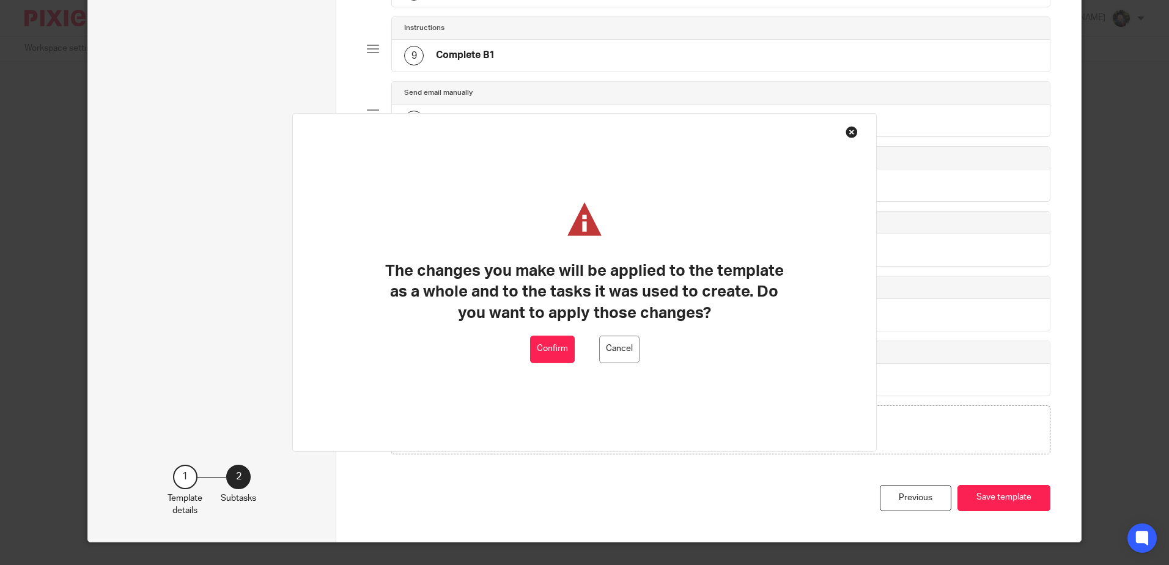
click at [553, 353] on button "Confirm" at bounding box center [552, 350] width 45 height 28
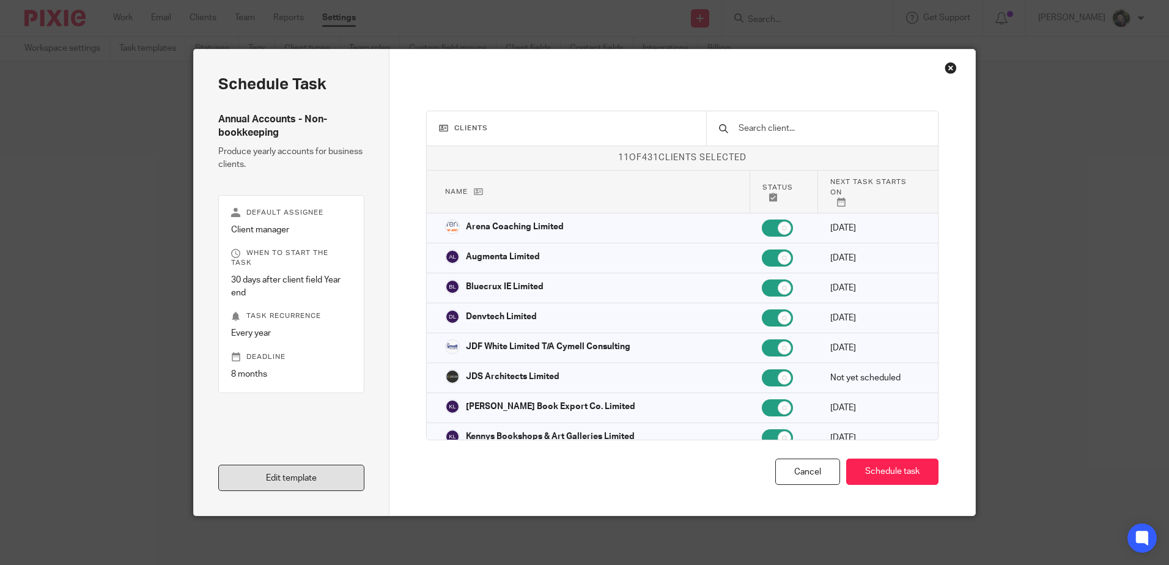
click at [313, 479] on link "Edit template" at bounding box center [291, 478] width 146 height 26
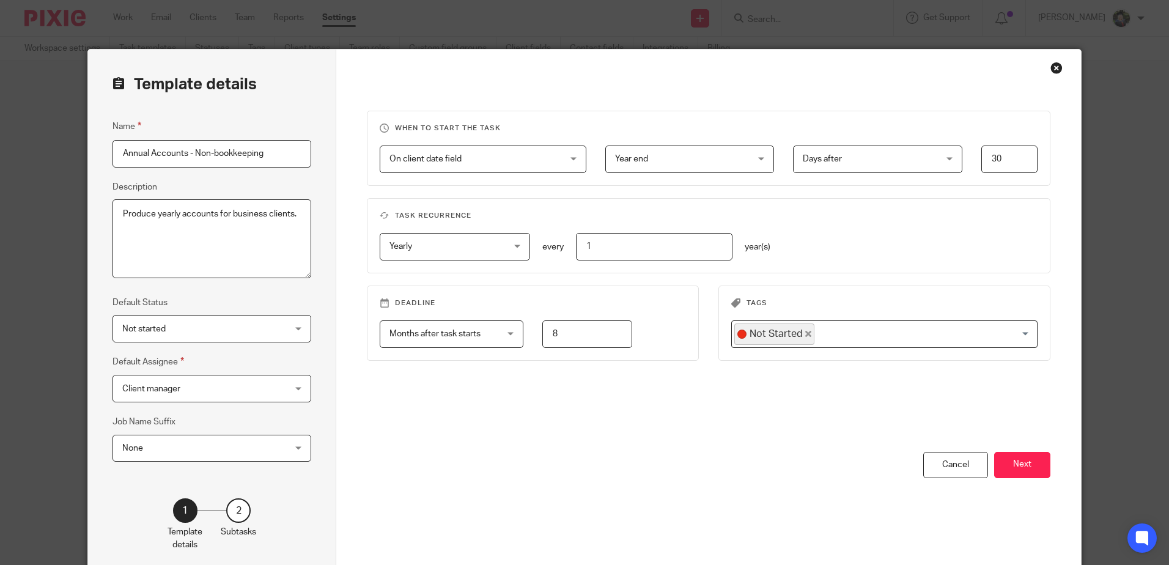
scroll to position [60, 0]
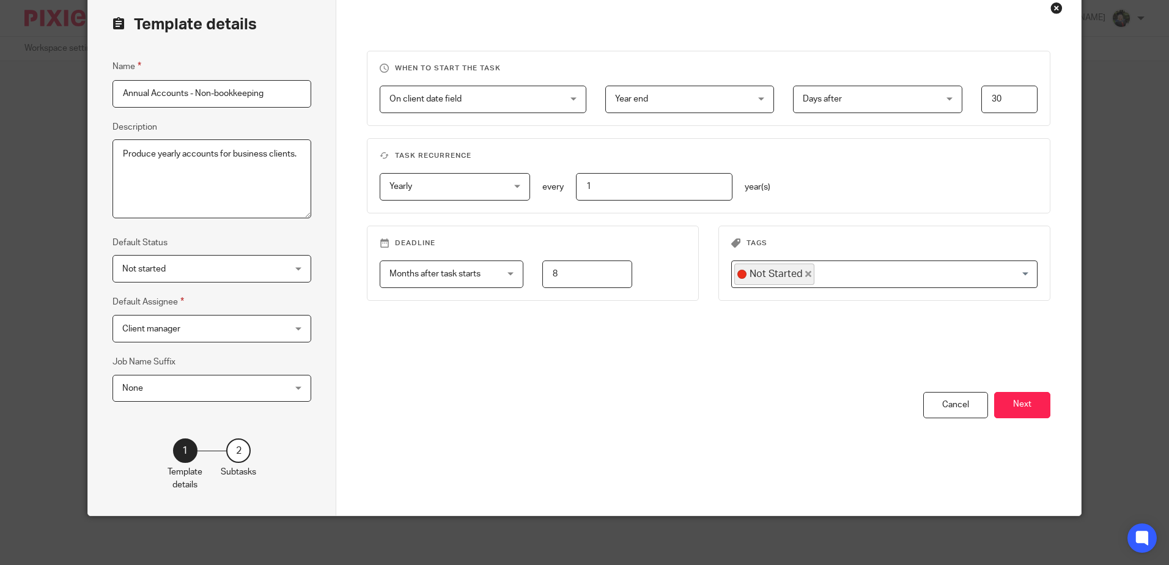
drag, startPoint x: 1017, startPoint y: 404, endPoint x: 259, endPoint y: 70, distance: 827.8
click at [1016, 404] on button "Next" at bounding box center [1022, 405] width 56 height 26
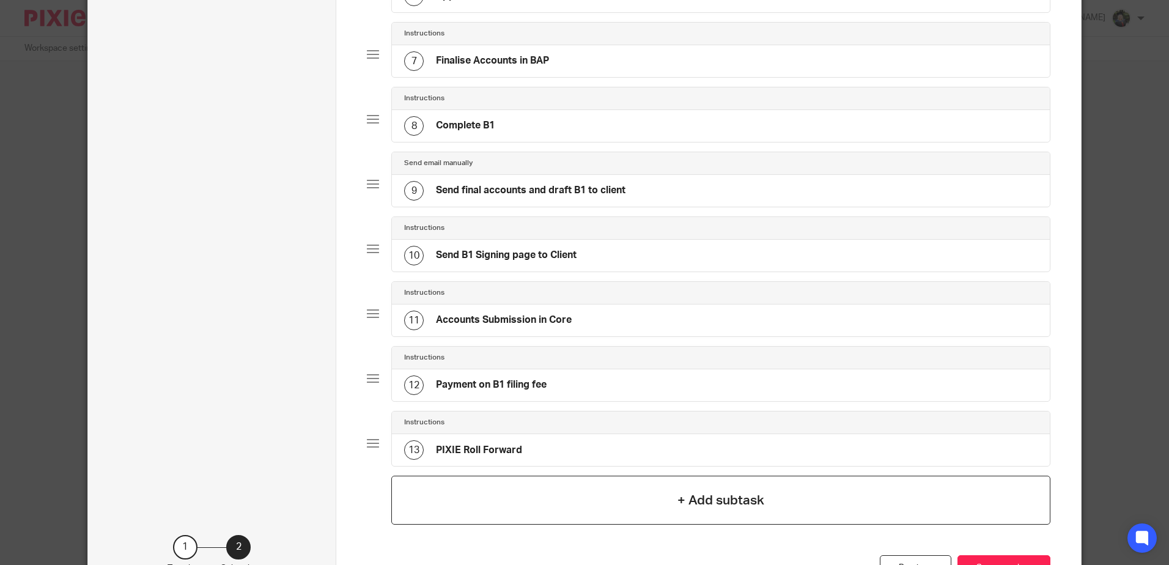
scroll to position [566, 0]
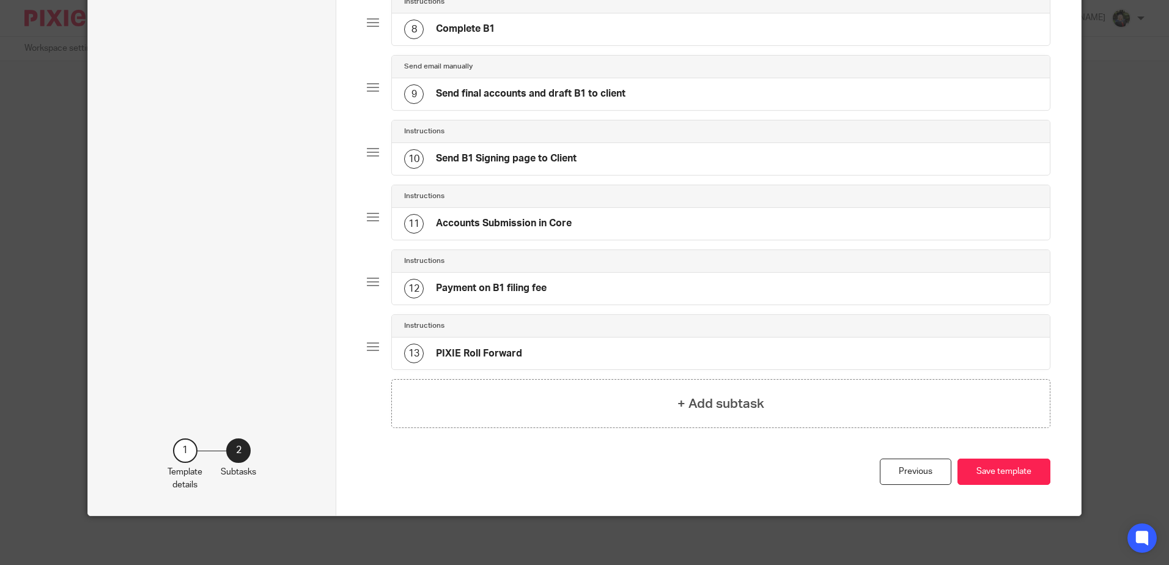
click at [501, 357] on h4 "PIXIE Roll Forward" at bounding box center [479, 353] width 86 height 13
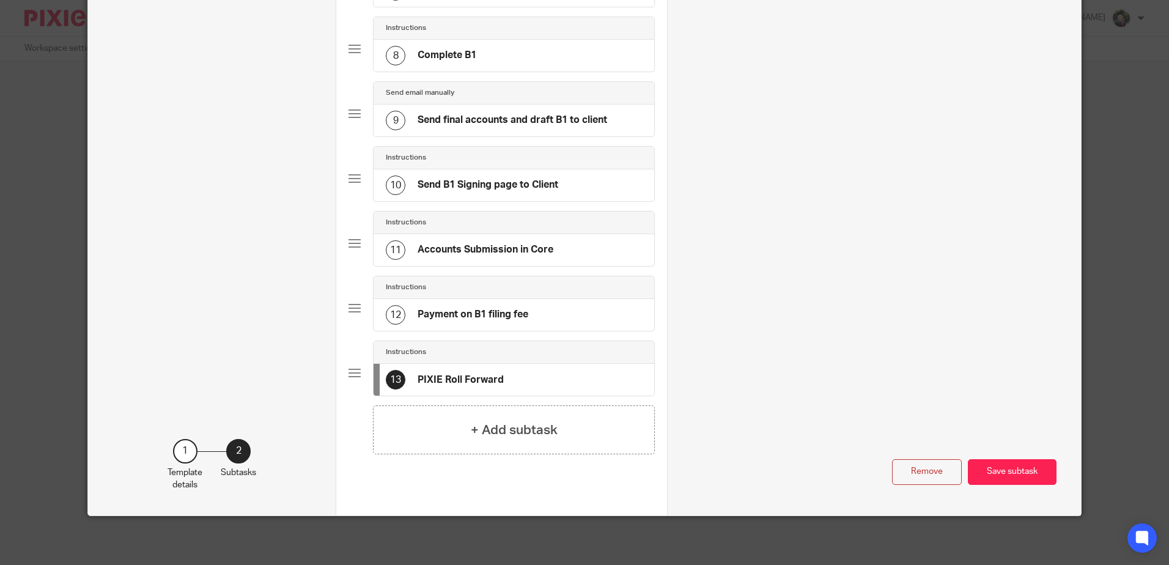
scroll to position [0, 0]
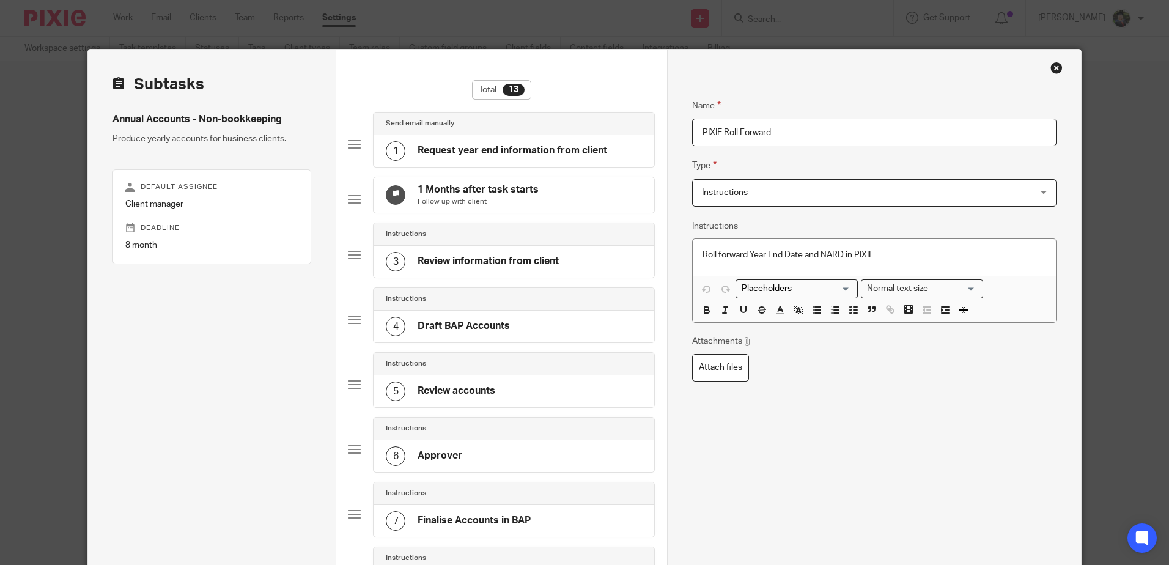
click at [895, 393] on div "Name PIXIE Roll Forward Type Instructions Instructions Instructions Document si…" at bounding box center [874, 389] width 364 height 618
click at [1050, 65] on div "Close this dialog window" at bounding box center [1056, 68] width 12 height 12
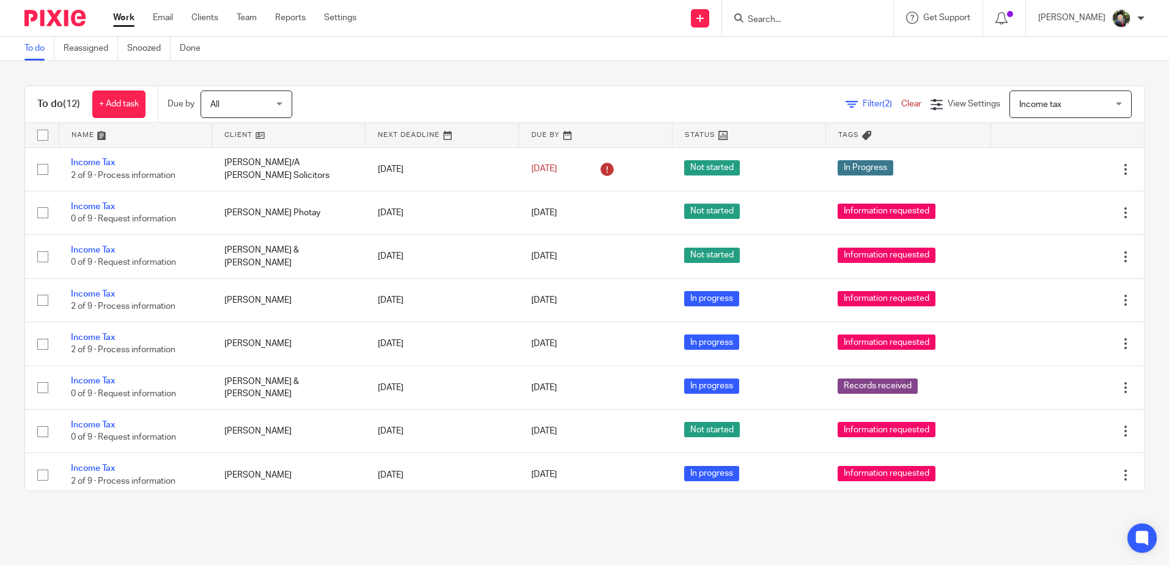
click at [1055, 93] on span "Income tax" at bounding box center [1063, 104] width 89 height 26
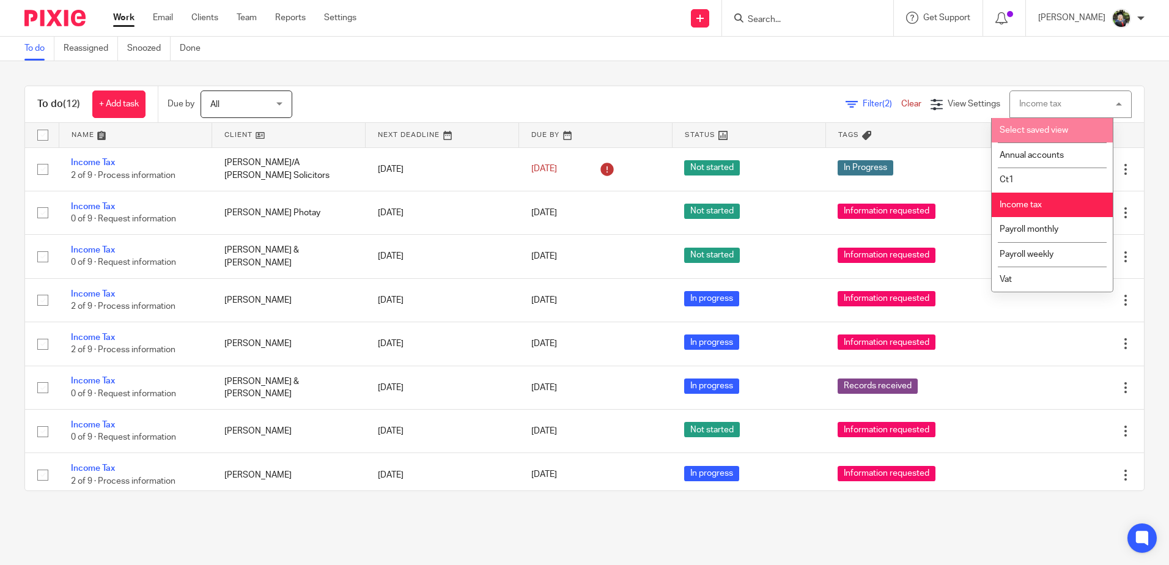
click at [1017, 129] on span "Select saved view" at bounding box center [1034, 130] width 68 height 9
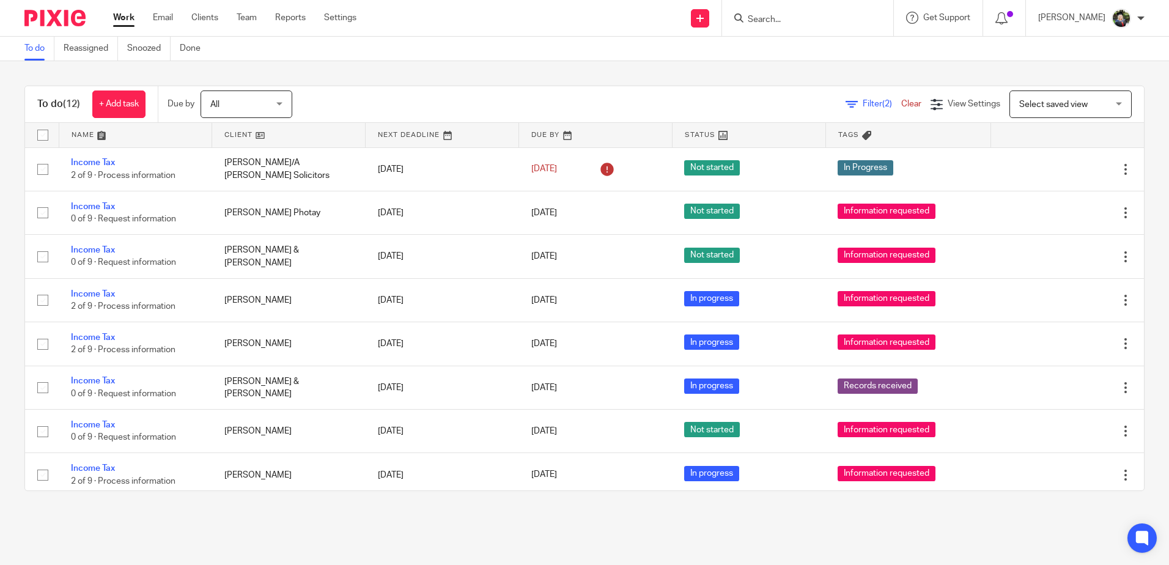
drag, startPoint x: 449, startPoint y: 94, endPoint x: 339, endPoint y: 108, distance: 111.5
click at [441, 93] on div "Filter (2) Clear View Settings View Settings (2) Filters Clear Save Manage save…" at bounding box center [729, 104] width 830 height 28
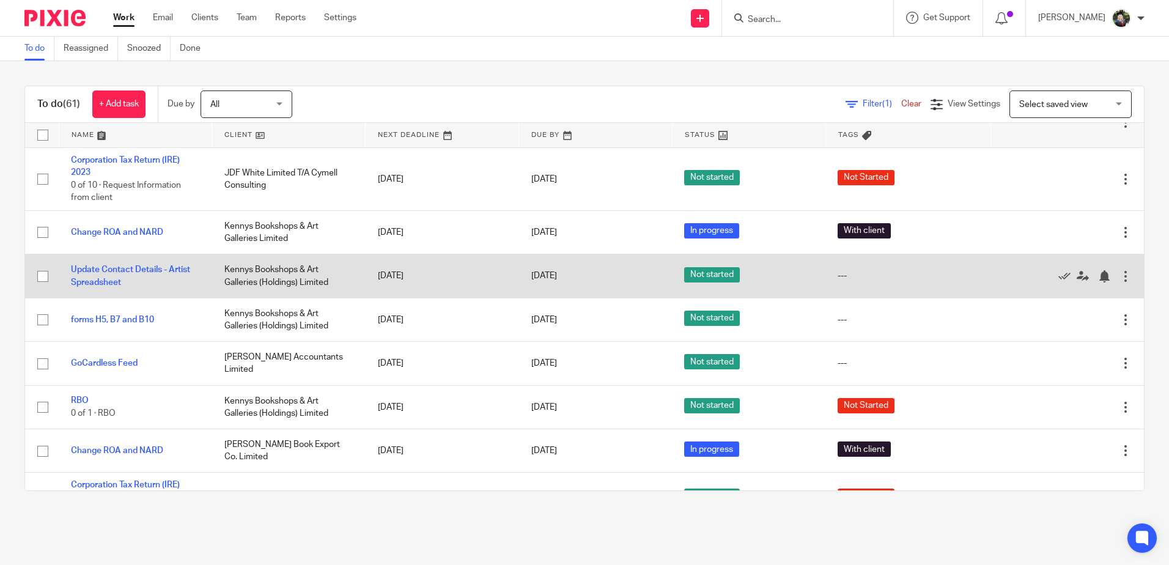
scroll to position [367, 0]
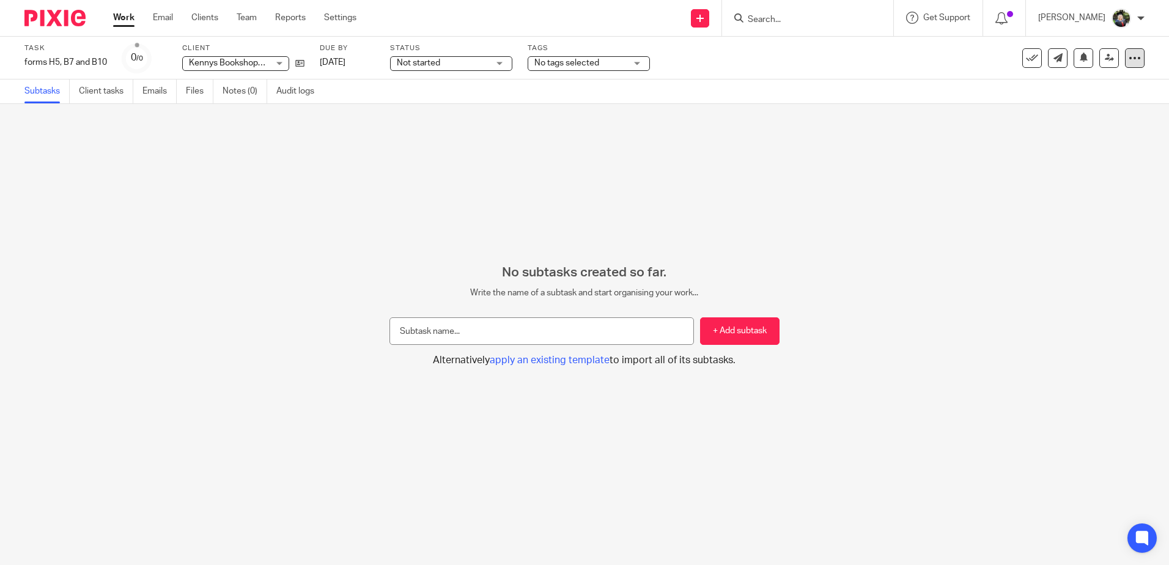
click at [1129, 59] on icon at bounding box center [1135, 58] width 12 height 12
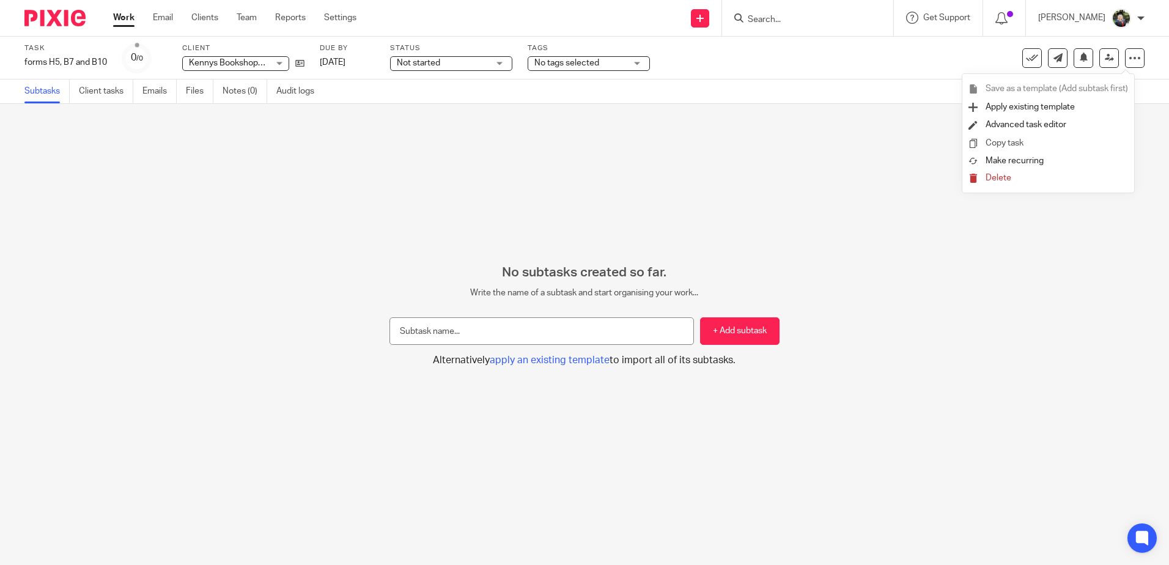
drag, startPoint x: 1054, startPoint y: 104, endPoint x: 1033, endPoint y: 143, distance: 44.6
click at [1031, 149] on ul "Save as a template (Add subtask first) Apply existing template Advanced task ed…" at bounding box center [1048, 133] width 172 height 119
drag, startPoint x: 1033, startPoint y: 143, endPoint x: 1029, endPoint y: 126, distance: 17.5
click at [1029, 126] on link "Advanced task editor" at bounding box center [1026, 124] width 81 height 9
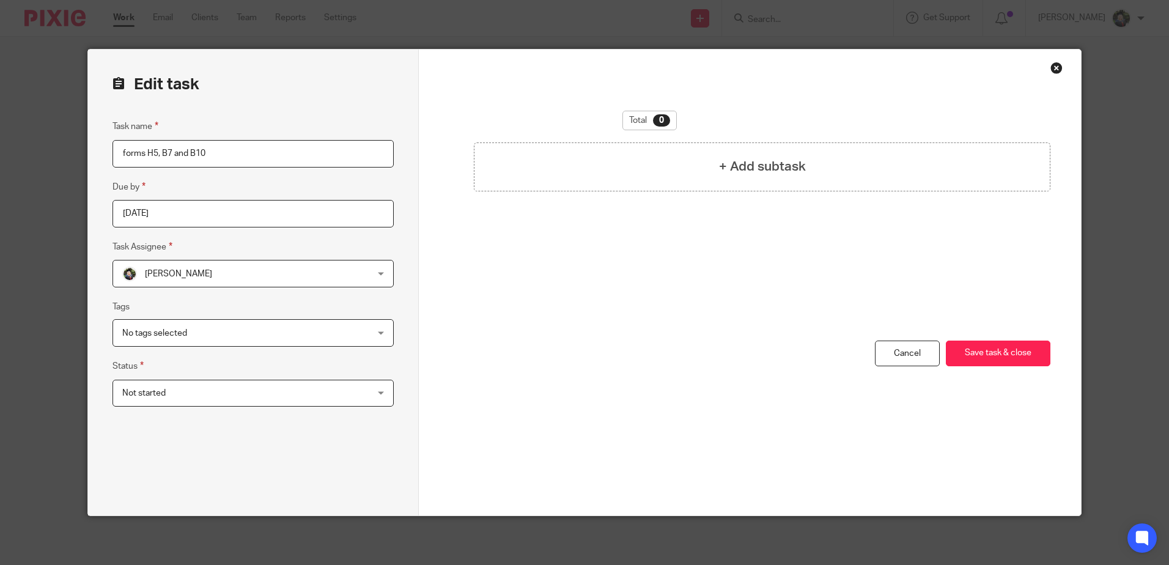
drag, startPoint x: 249, startPoint y: 157, endPoint x: 78, endPoint y: 171, distance: 171.8
click at [72, 175] on div "Edit task Task name forms H5, B7 and B10 Due by [DATE] Task Assignee [PERSON_NA…" at bounding box center [584, 282] width 1169 height 565
click at [736, 159] on h4 "+ Add subtask" at bounding box center [762, 166] width 87 height 19
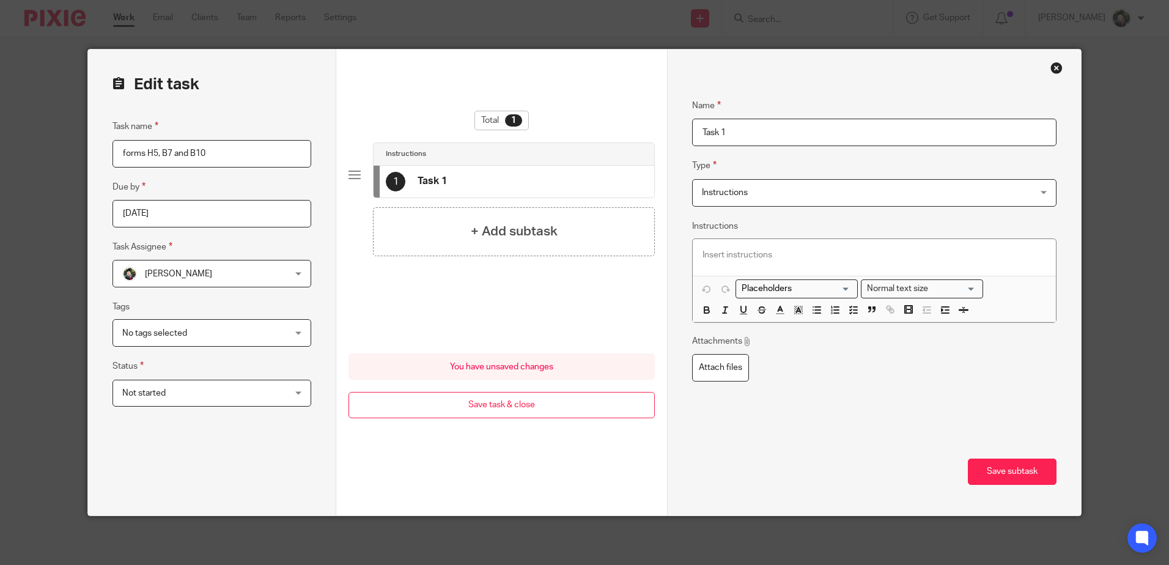
drag, startPoint x: 743, startPoint y: 129, endPoint x: 660, endPoint y: 138, distance: 83.6
click at [660, 138] on form "Edit task Task name forms H5, B7 and B10 Due by [DATE] Task Assignee [PERSON_NA…" at bounding box center [584, 283] width 992 height 466
type input "Form H5"
drag, startPoint x: 1002, startPoint y: 474, endPoint x: 923, endPoint y: 461, distance: 80.5
click at [1001, 474] on button "Save subtask" at bounding box center [1012, 472] width 89 height 26
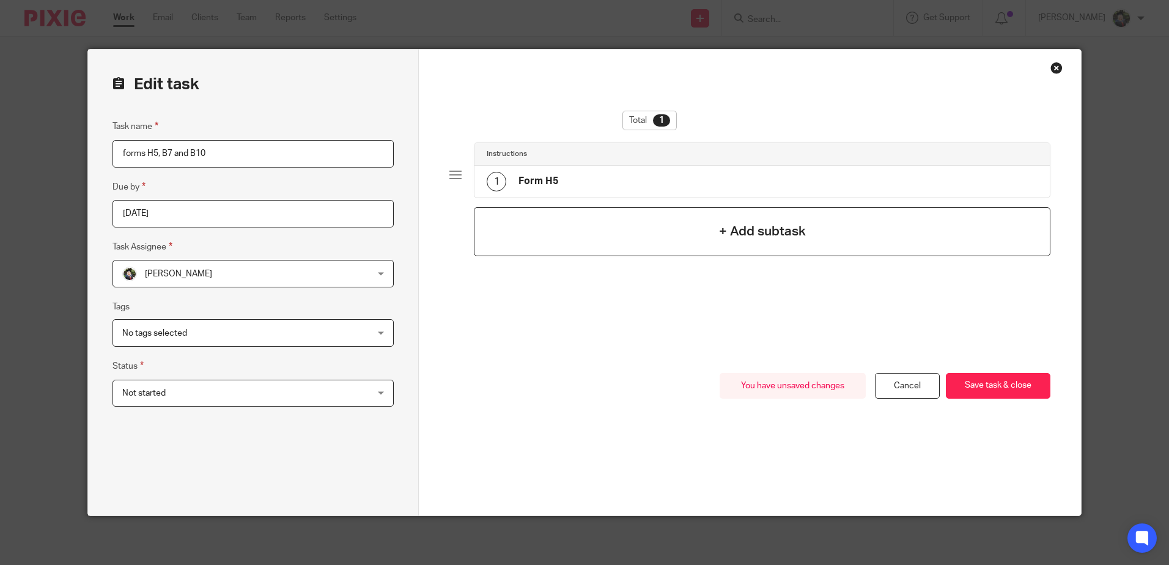
click at [581, 245] on div "+ Add subtask" at bounding box center [762, 231] width 576 height 49
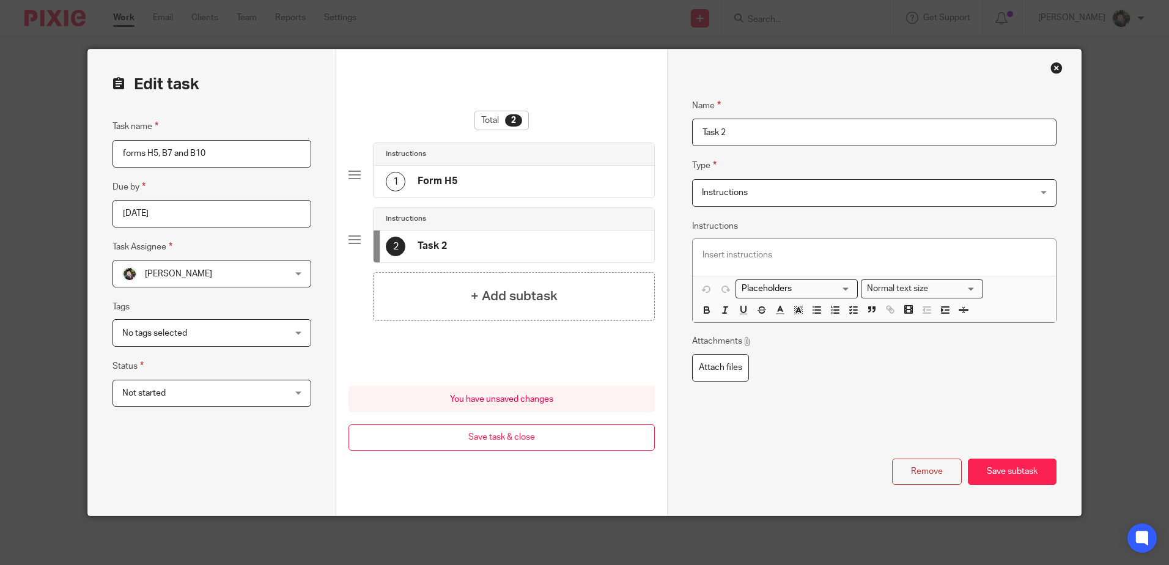
drag, startPoint x: 737, startPoint y: 130, endPoint x: 656, endPoint y: 142, distance: 82.2
click at [647, 140] on form "Edit task Task name forms H5, B7 and B10 Due by 2025-08-31 Task Assignee Jade D…" at bounding box center [584, 283] width 992 height 466
type input "Form B7"
click at [607, 282] on div "+ Add subtask" at bounding box center [514, 296] width 282 height 49
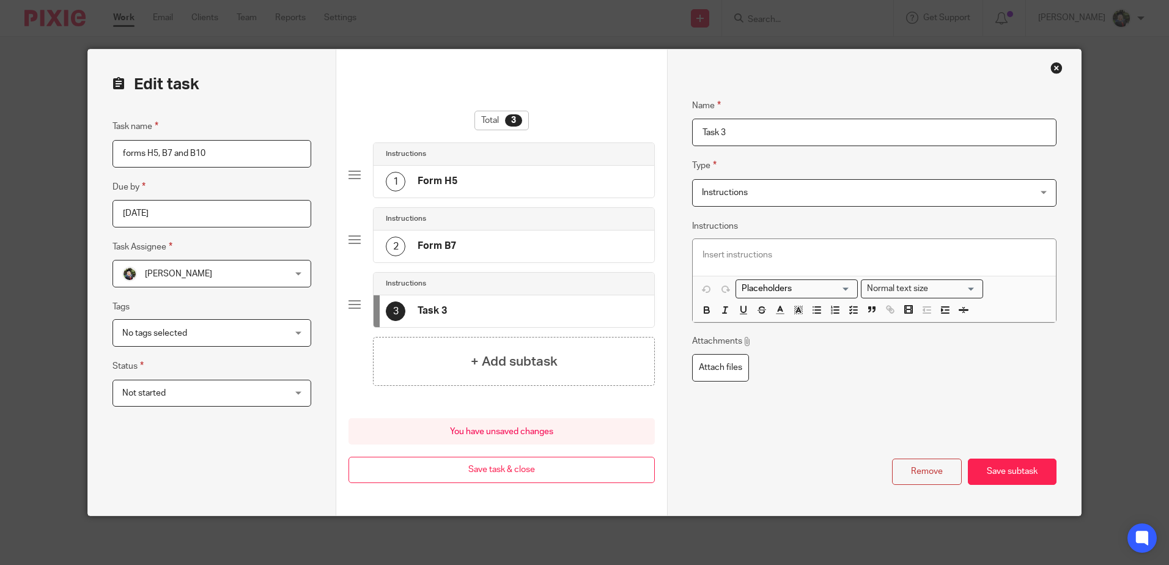
click at [610, 141] on form "Edit task Task name forms H5, B7 and B10 Due by 2025-08-31 Task Assignee Jade D…" at bounding box center [584, 283] width 992 height 466
type input "Form B10"
click at [998, 470] on button "Save subtask" at bounding box center [1012, 472] width 89 height 26
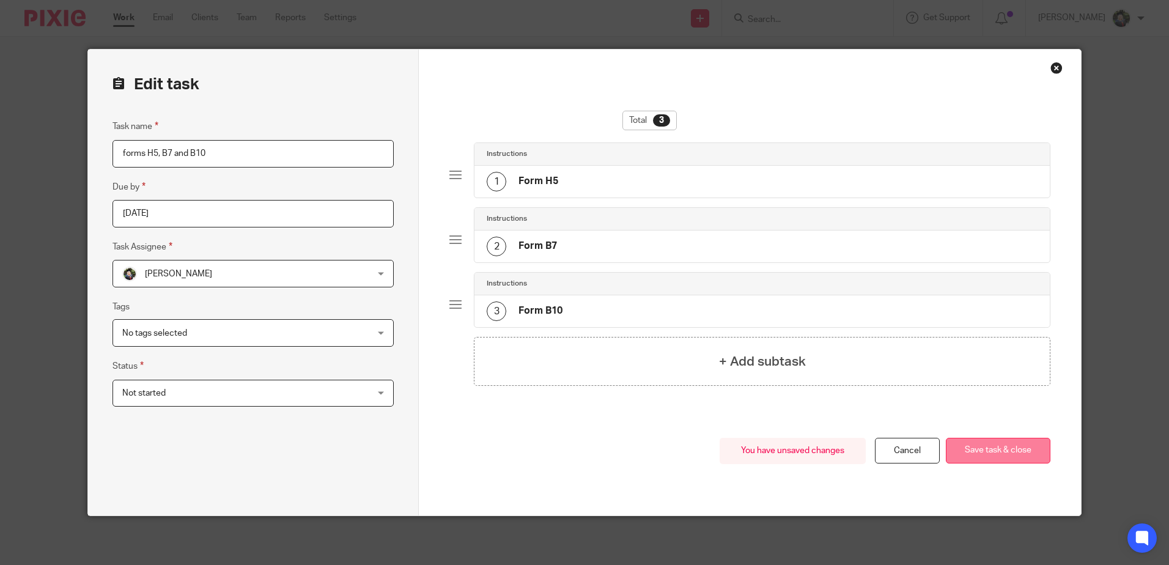
click at [995, 452] on button "Save task & close" at bounding box center [998, 451] width 105 height 26
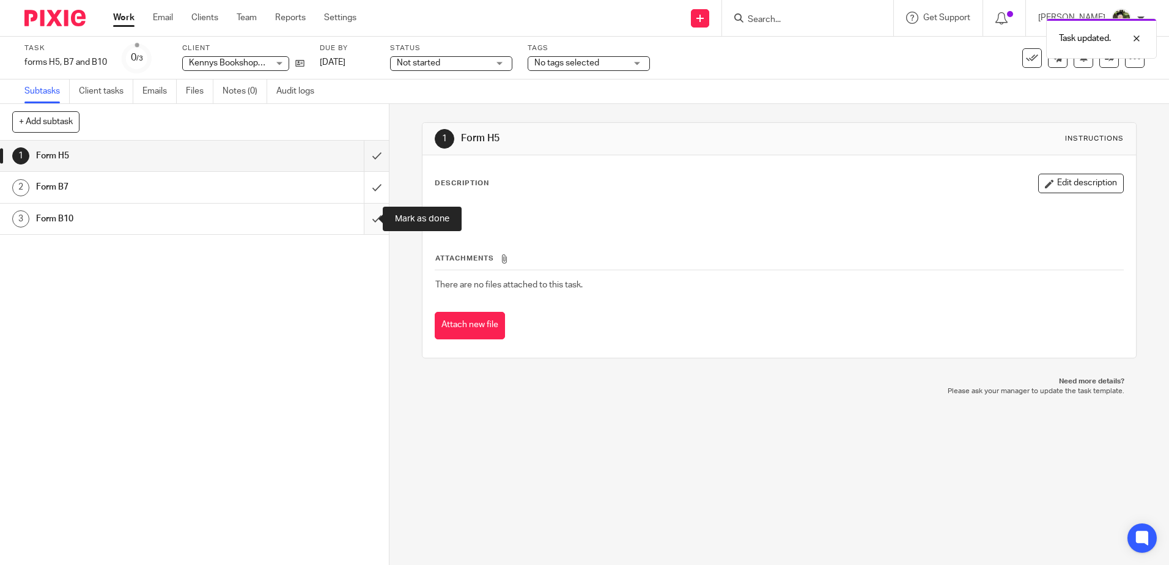
drag, startPoint x: 355, startPoint y: 224, endPoint x: 369, endPoint y: 218, distance: 14.5
click at [356, 223] on input "submit" at bounding box center [194, 219] width 389 height 31
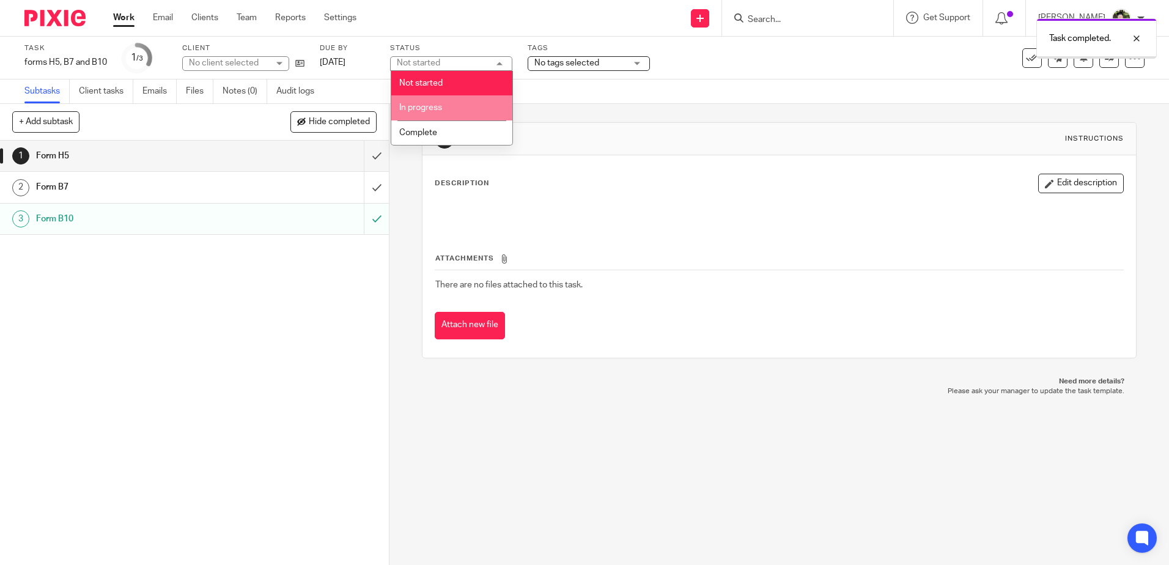
drag, startPoint x: 458, startPoint y: 112, endPoint x: 468, endPoint y: 107, distance: 11.8
click at [465, 108] on li "In progress" at bounding box center [451, 107] width 121 height 25
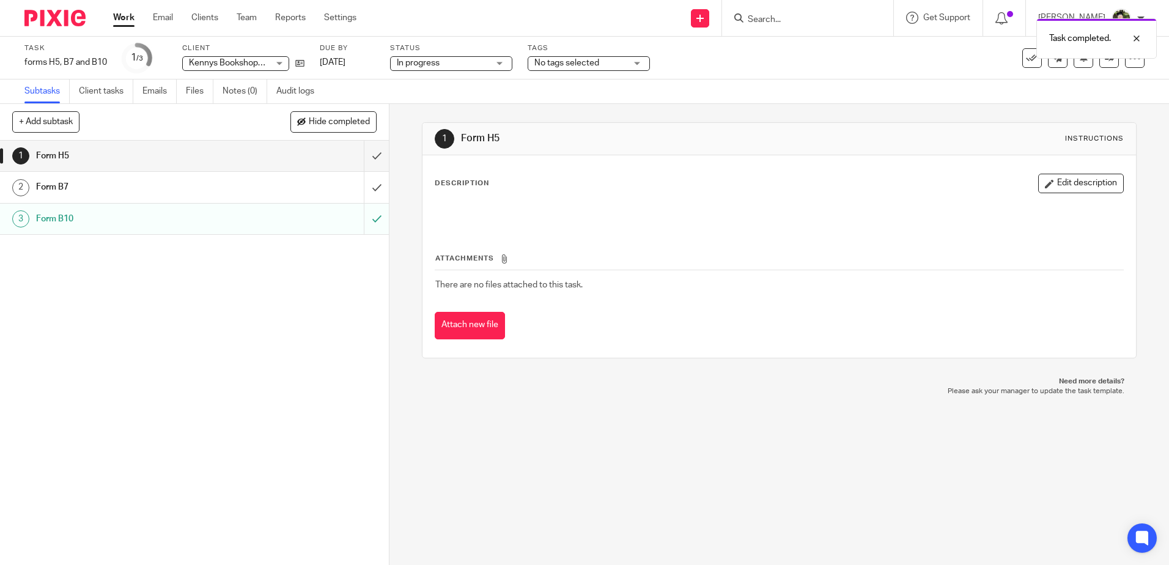
click at [589, 68] on span "No tags selected" at bounding box center [580, 63] width 92 height 13
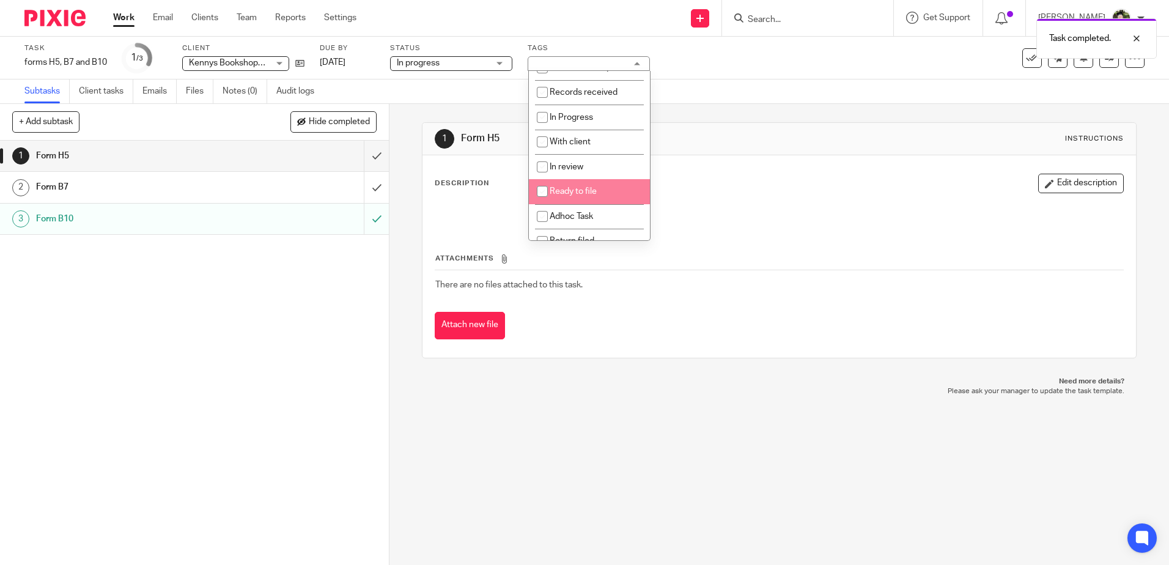
scroll to position [91, 0]
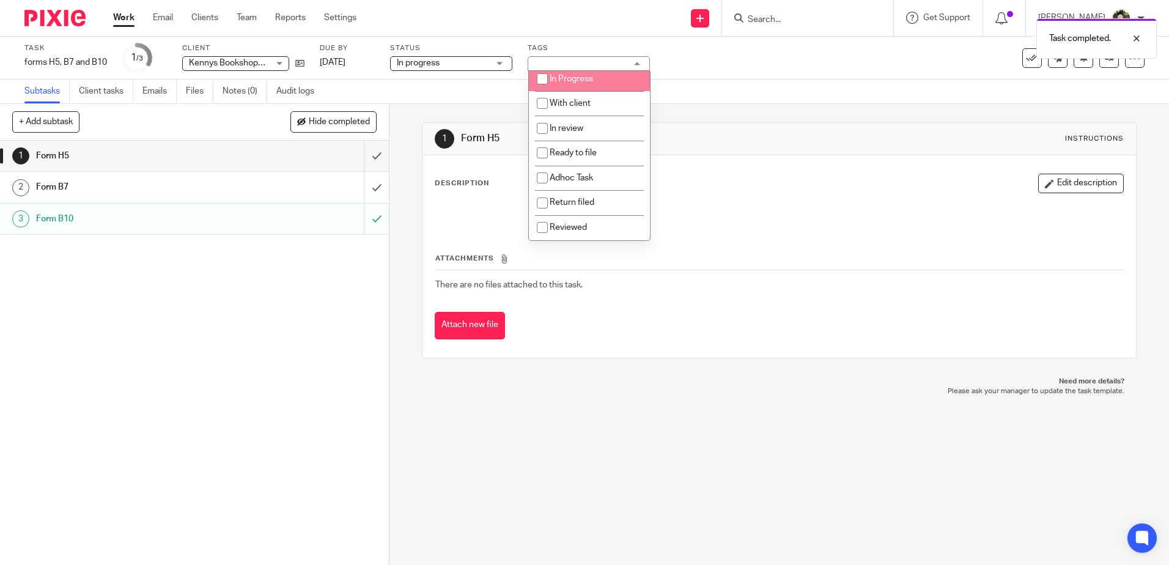
drag, startPoint x: 596, startPoint y: 86, endPoint x: 770, endPoint y: 103, distance: 175.0
click at [596, 86] on li "In Progress" at bounding box center [589, 78] width 121 height 25
checkbox input "true"
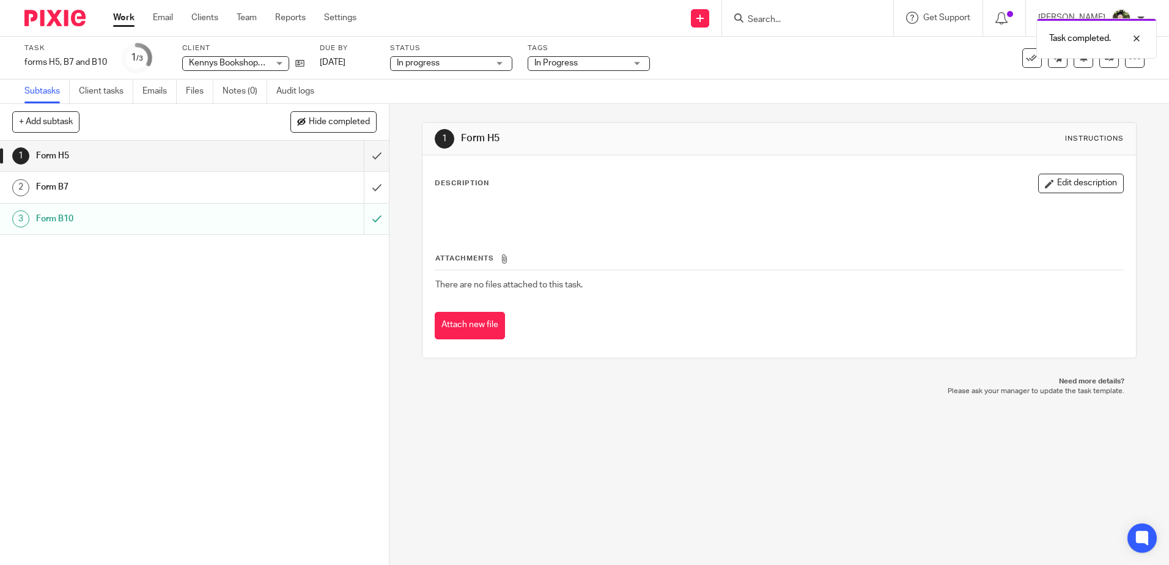
click at [772, 103] on div "Subtasks Client tasks Emails Files Notes (0) Audit logs" at bounding box center [584, 91] width 1169 height 24
click at [105, 342] on div "1 Form H5 2 Form B7 3 Form B10" at bounding box center [194, 353] width 389 height 424
click at [790, 414] on div "1 Form H5 Instructions Description Edit description Attachments There are no fi…" at bounding box center [779, 334] width 780 height 461
